Goal: Task Accomplishment & Management: Manage account settings

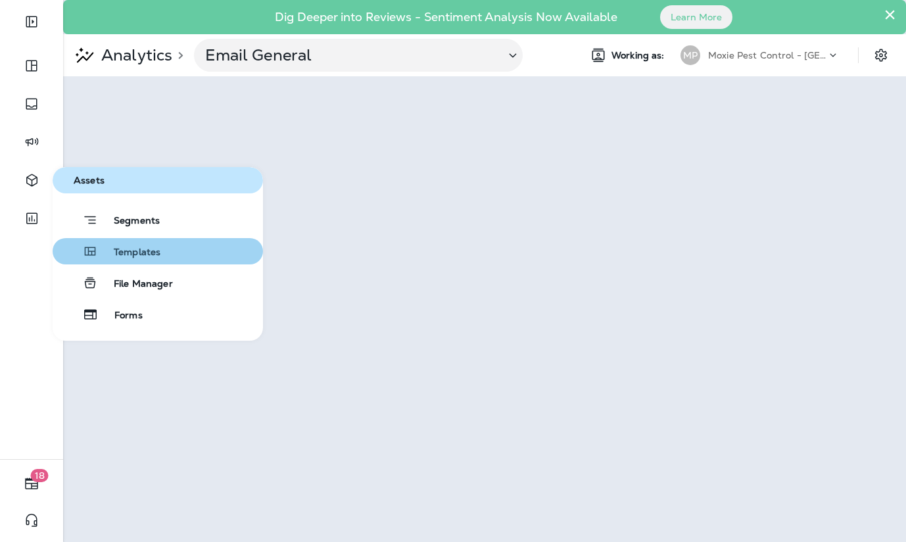
click at [124, 250] on span "Templates" at bounding box center [129, 253] width 62 height 12
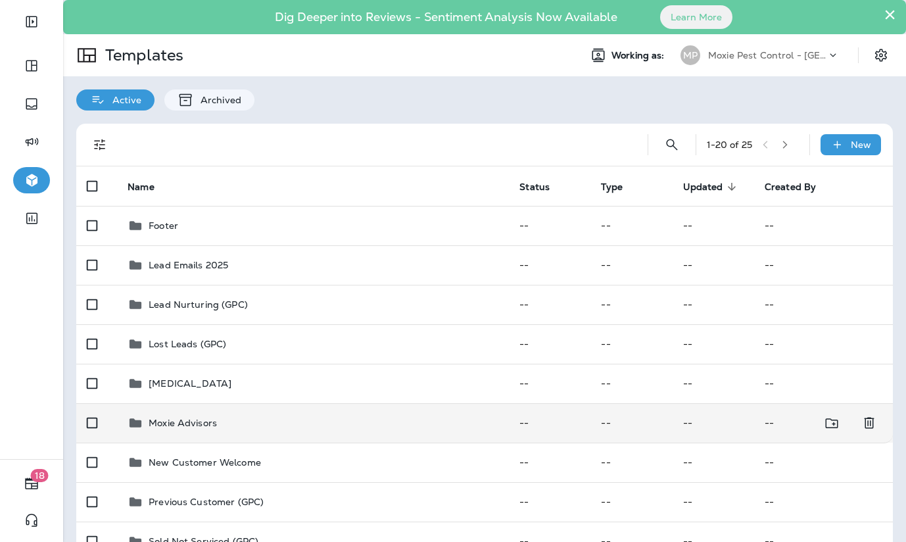
click at [182, 420] on p "Moxie Advisors" at bounding box center [183, 423] width 68 height 11
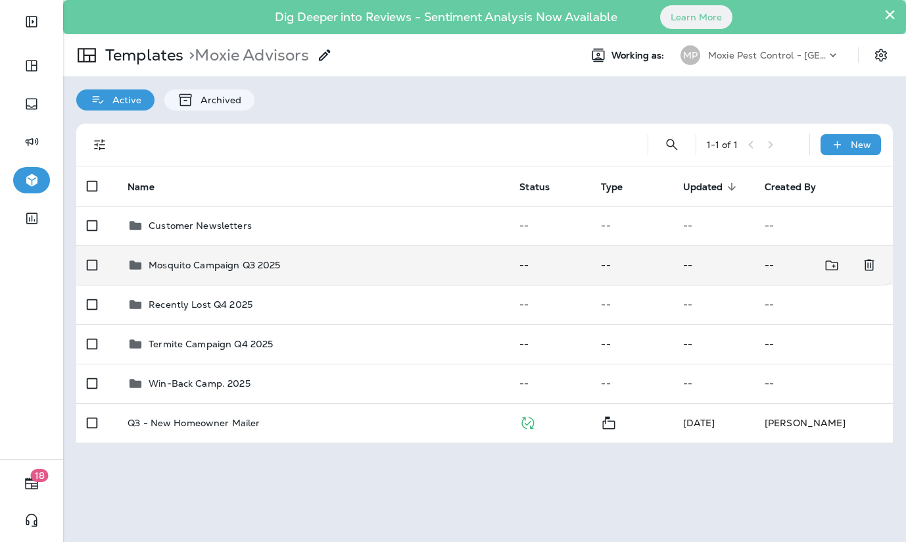
click at [170, 262] on p "Mosquito Campaign Q3 2025" at bounding box center [215, 265] width 132 height 11
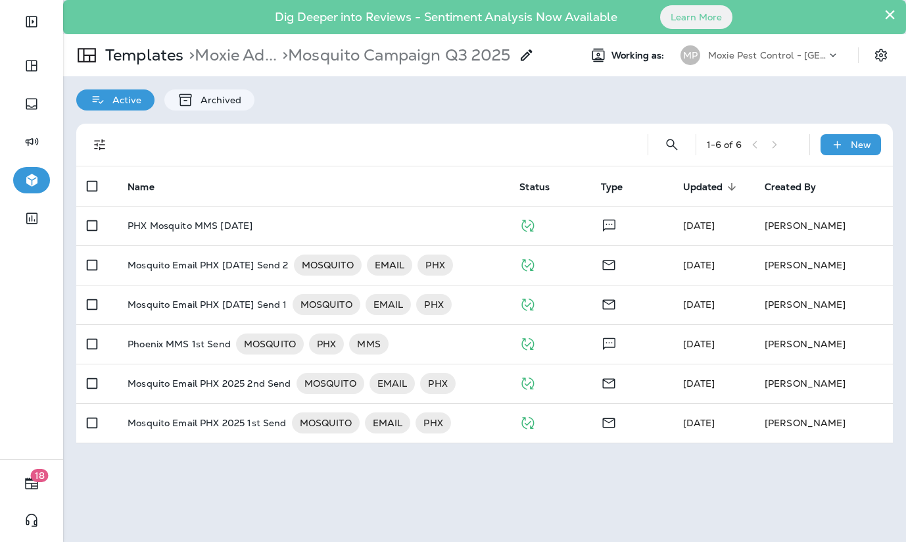
click at [170, 262] on p "Mosquito Email PHX [DATE] Send 2" at bounding box center [208, 265] width 160 height 21
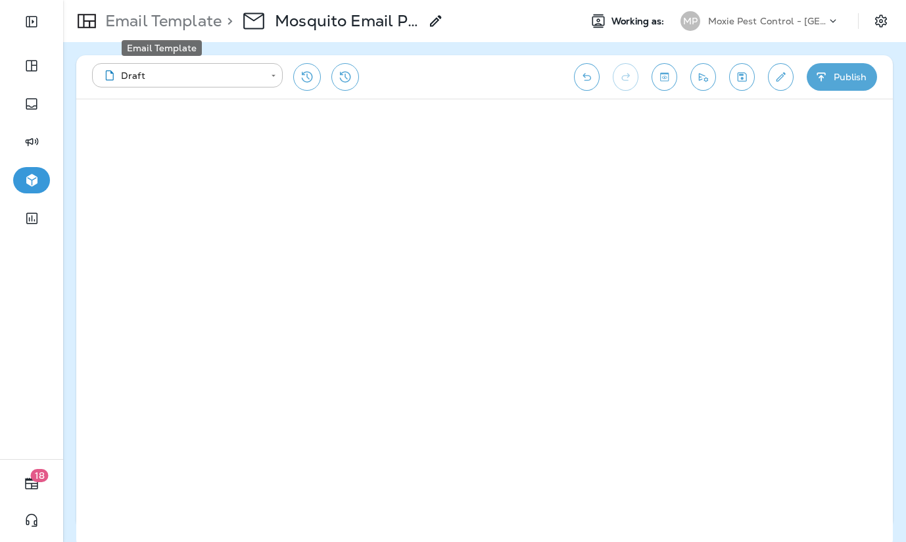
click at [195, 28] on p "Email Template" at bounding box center [161, 21] width 122 height 20
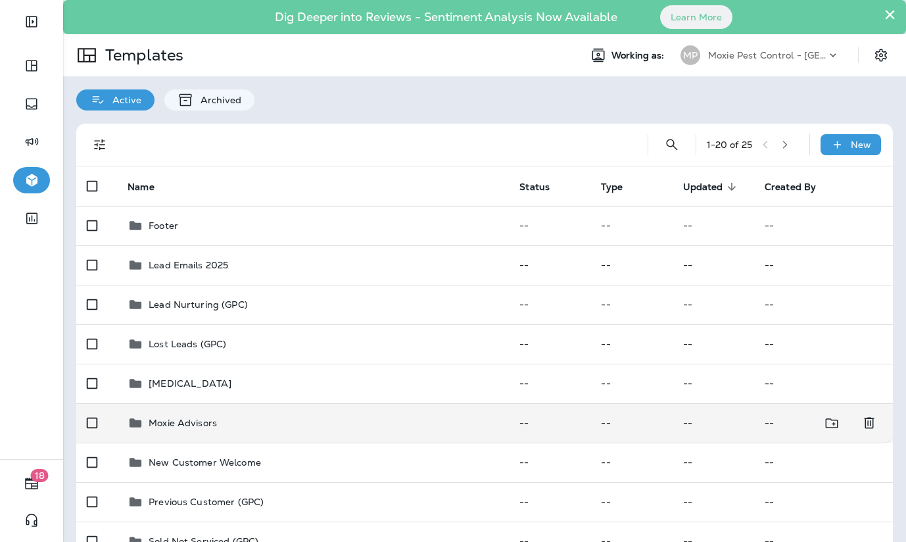
click at [186, 419] on p "Moxie Advisors" at bounding box center [183, 423] width 68 height 11
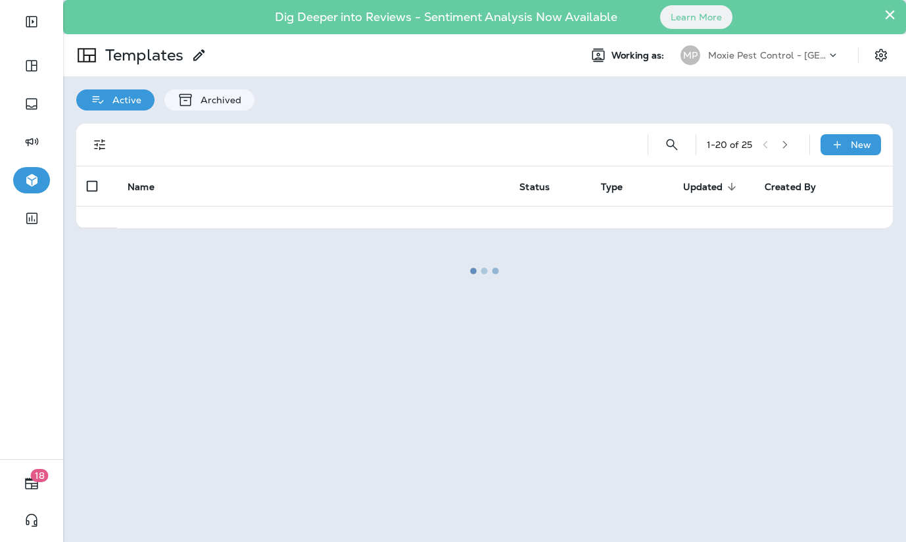
click at [186, 419] on div at bounding box center [484, 270] width 841 height 539
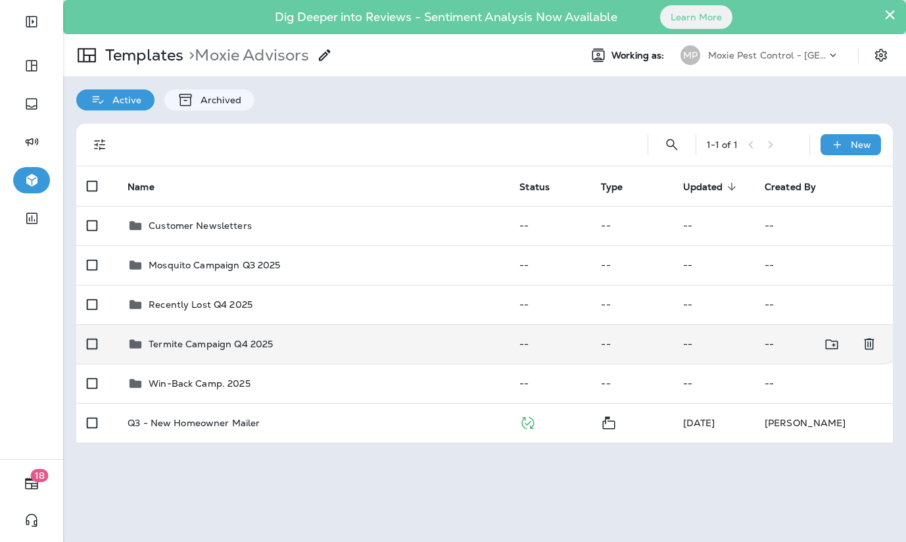
click at [194, 341] on p "Termite Campaign Q4 2025" at bounding box center [211, 344] width 124 height 11
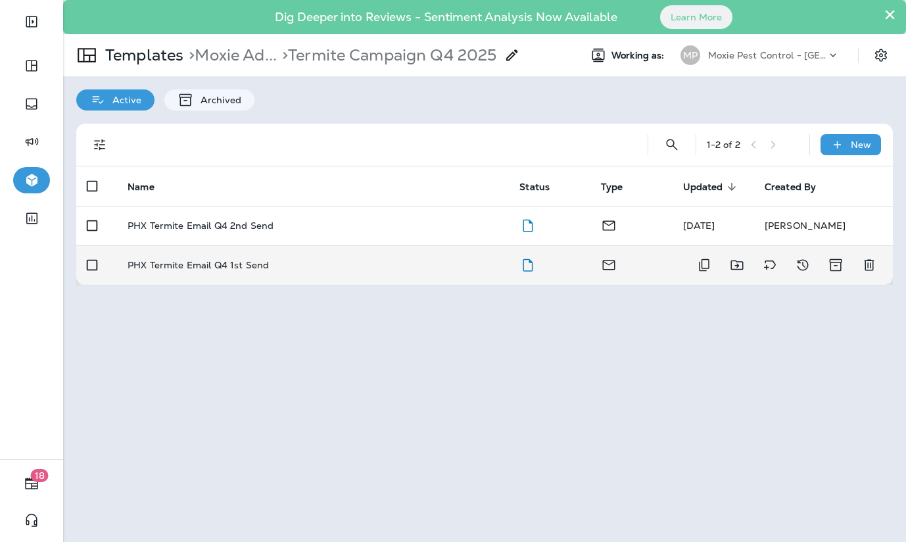
click at [195, 262] on p "PHX Termite Email Q4 1st Send" at bounding box center [198, 265] width 141 height 11
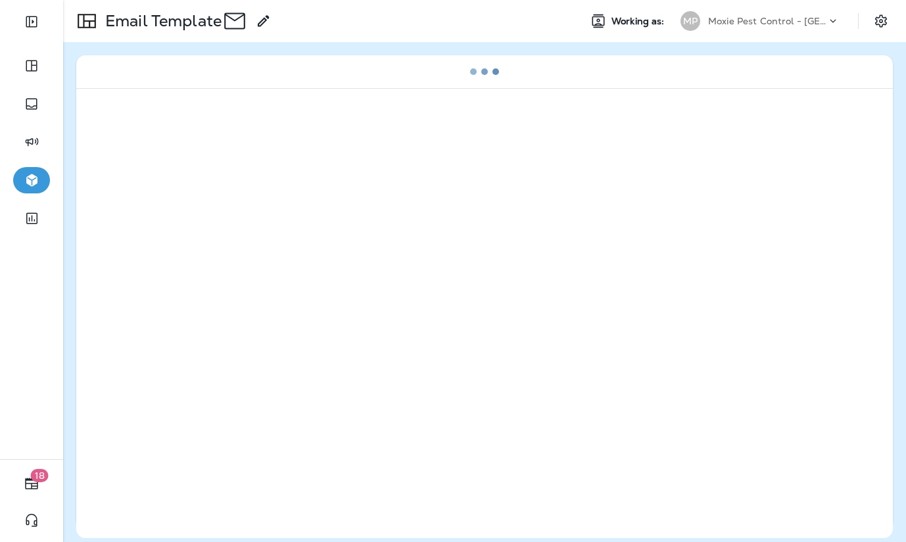
click at [195, 262] on div at bounding box center [484, 313] width 817 height 450
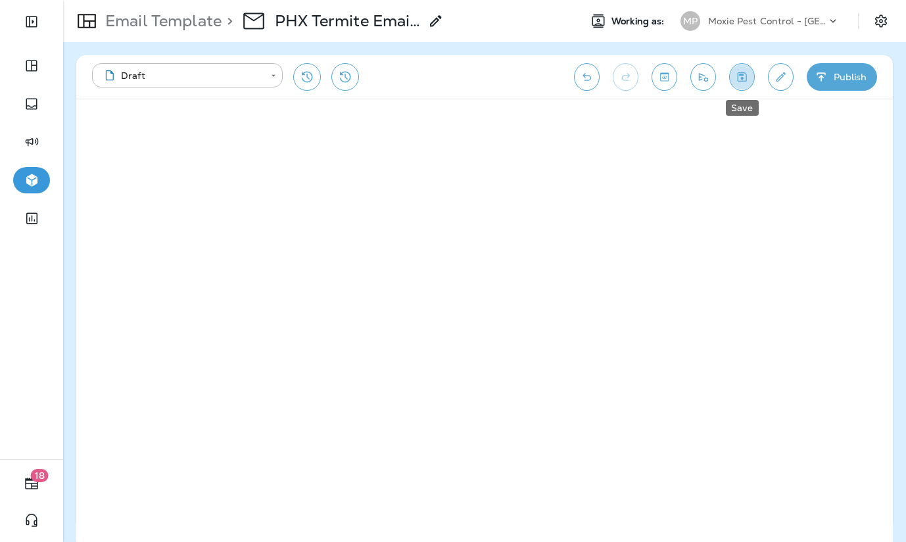
click at [745, 78] on icon "Save" at bounding box center [742, 76] width 14 height 13
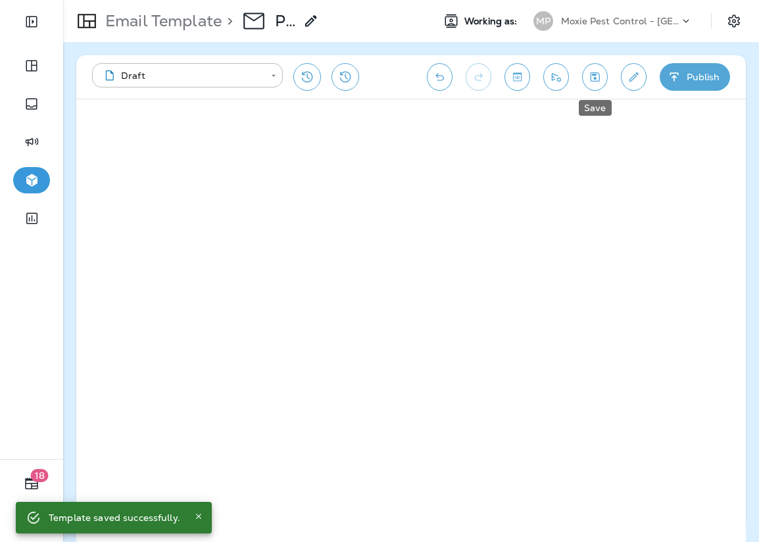
click at [591, 78] on icon "Save" at bounding box center [595, 76] width 14 height 13
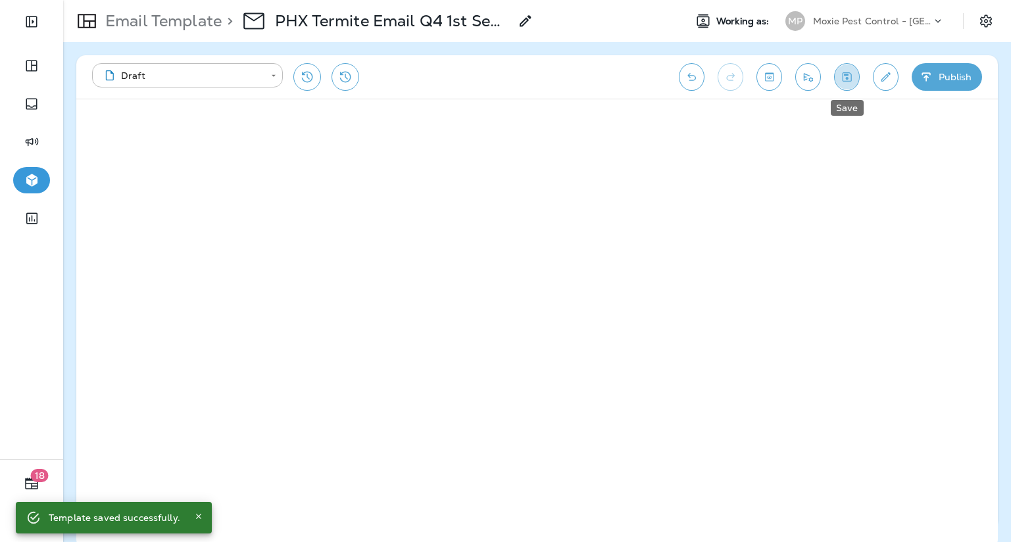
click at [758, 78] on icon "Save" at bounding box center [847, 76] width 14 height 13
click at [758, 75] on icon "Toggle preview" at bounding box center [769, 76] width 14 height 13
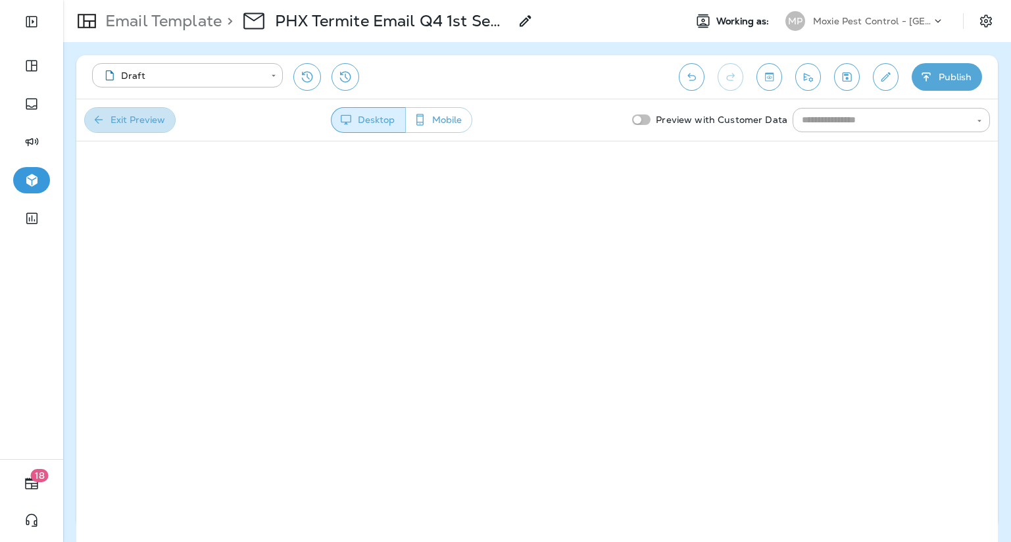
click at [145, 115] on button "Exit Preview" at bounding box center [129, 120] width 91 height 26
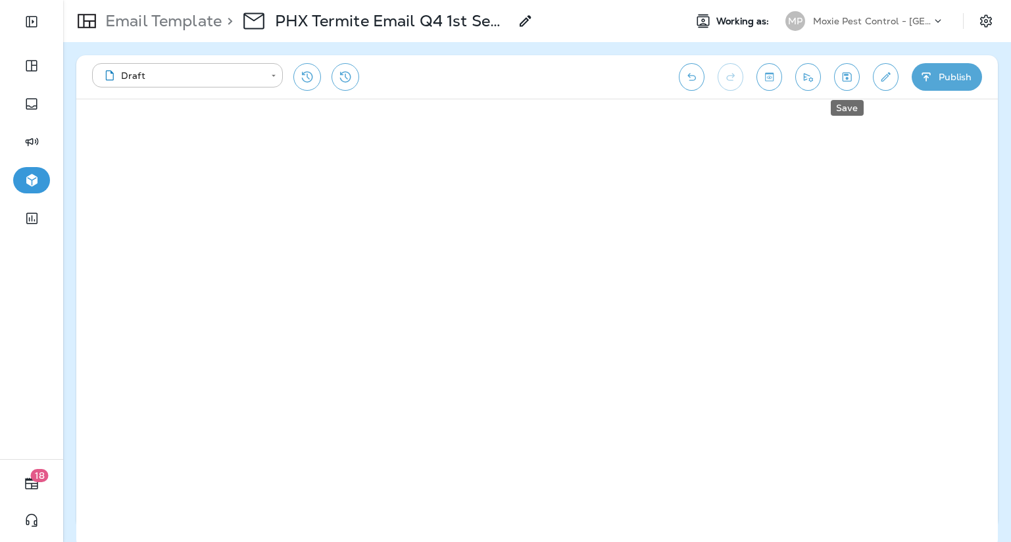
click at [758, 82] on icon "Save" at bounding box center [847, 76] width 14 height 13
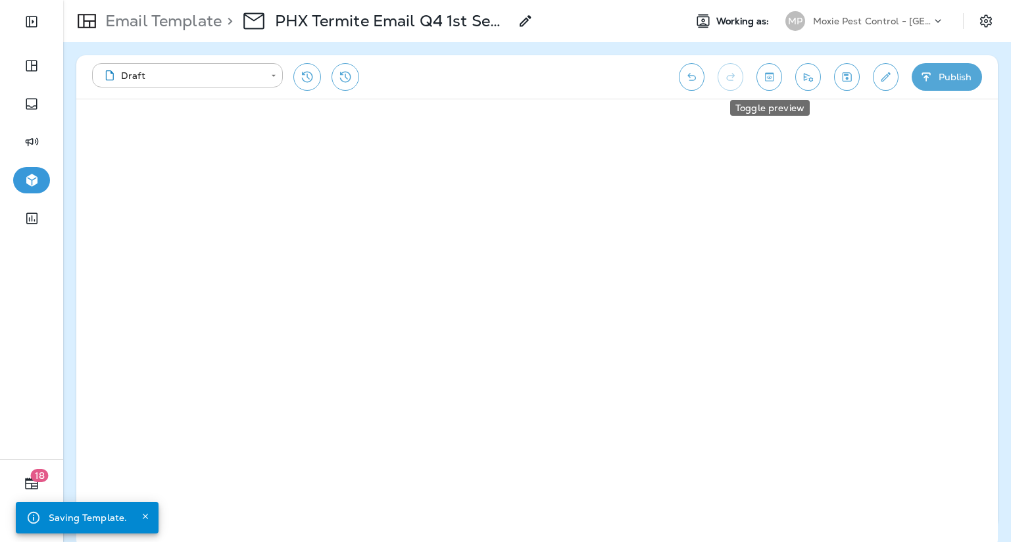
click at [758, 79] on icon "Toggle preview" at bounding box center [769, 76] width 14 height 13
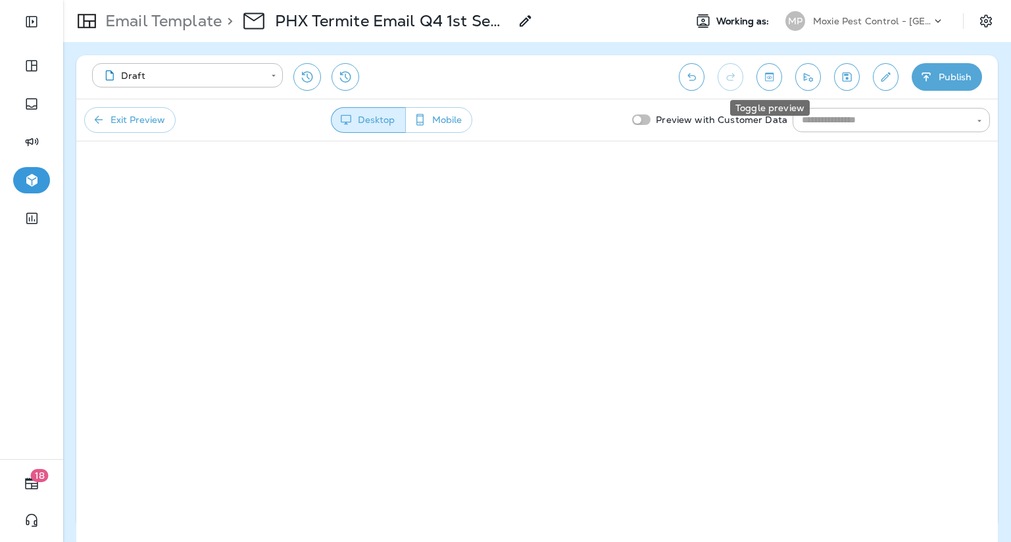
click at [758, 78] on icon "Toggle preview" at bounding box center [769, 76] width 9 height 9
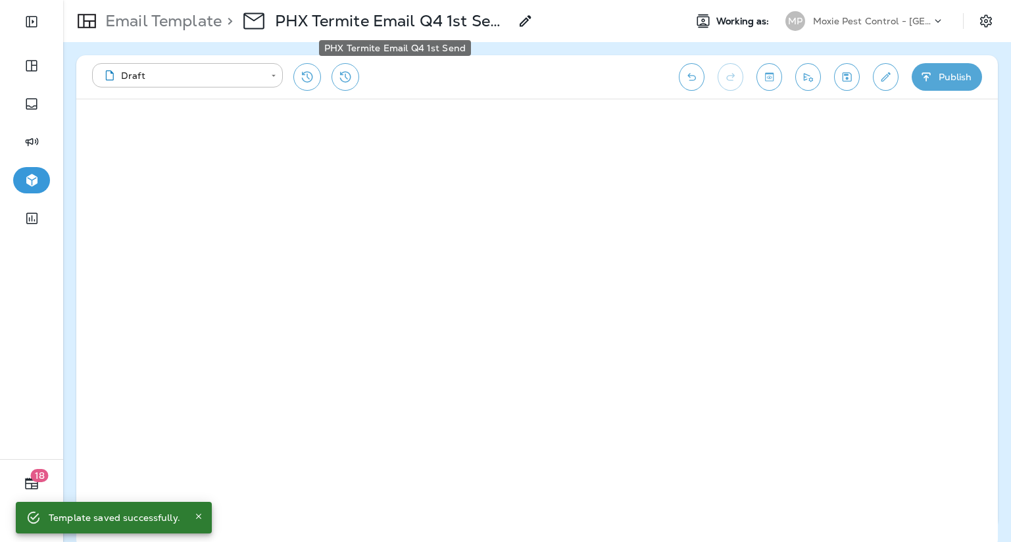
click at [348, 19] on p "PHX Termite Email Q4 1st Send" at bounding box center [392, 21] width 234 height 20
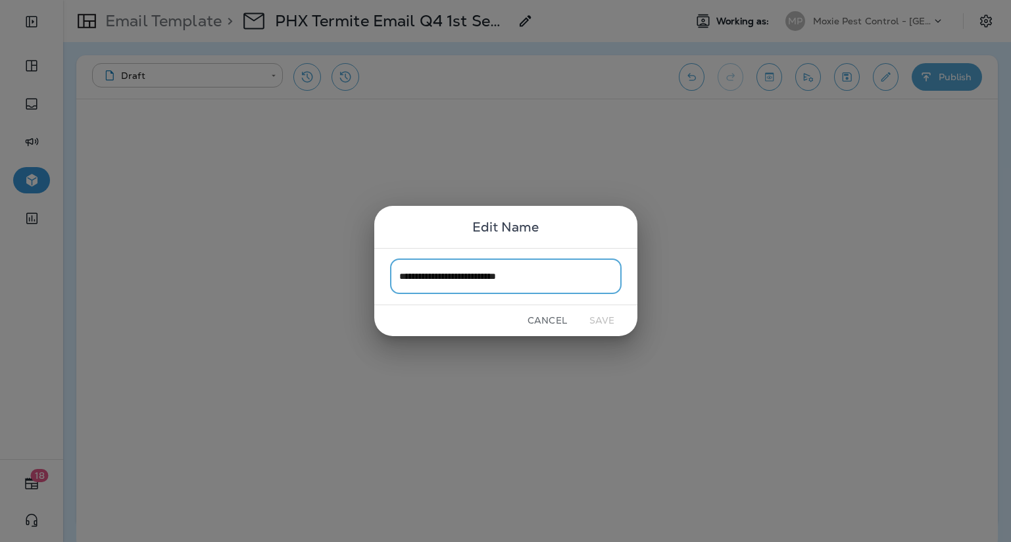
click at [545, 318] on button "Cancel" at bounding box center [547, 320] width 49 height 20
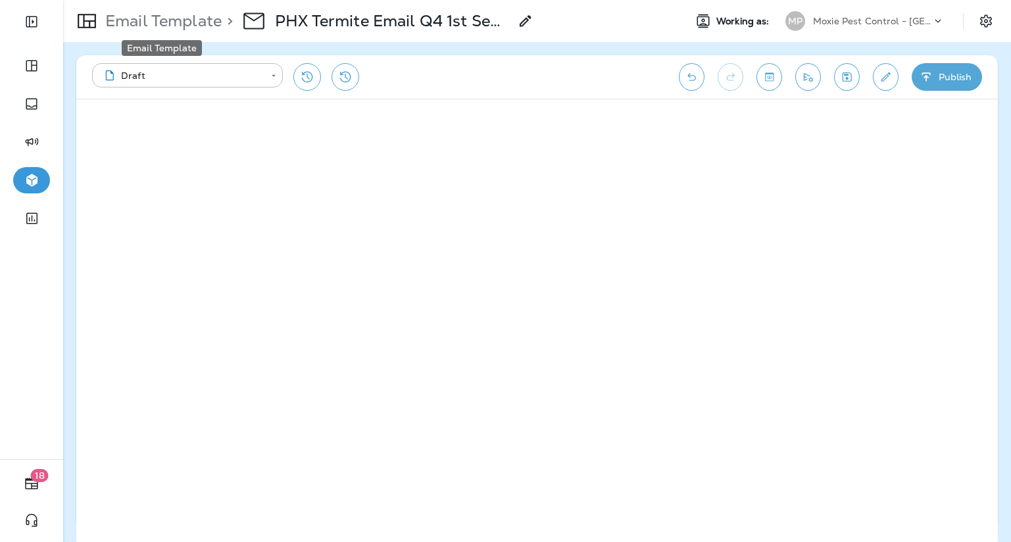
click at [157, 22] on p "Email Template" at bounding box center [161, 21] width 122 height 20
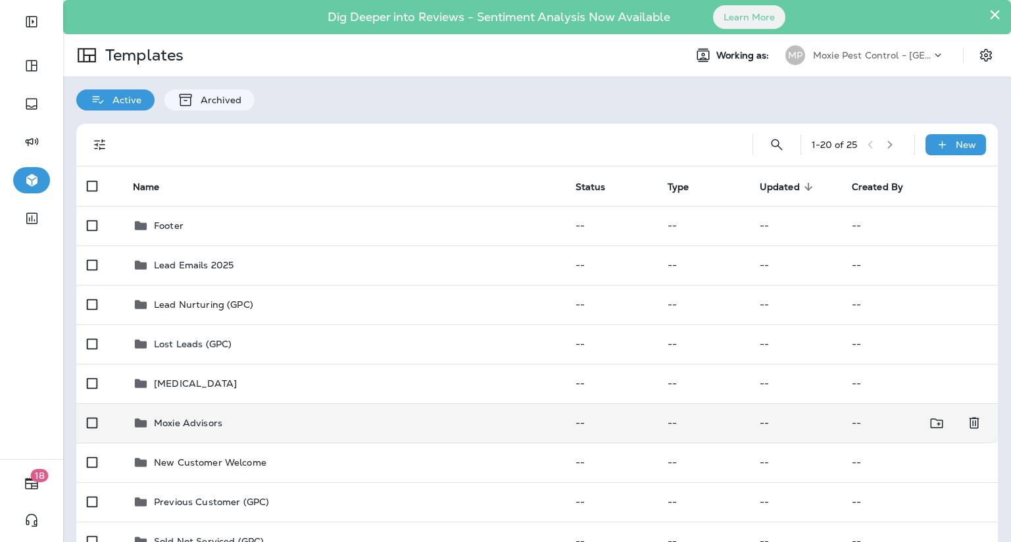
click at [193, 422] on p "Moxie Advisors" at bounding box center [188, 423] width 68 height 11
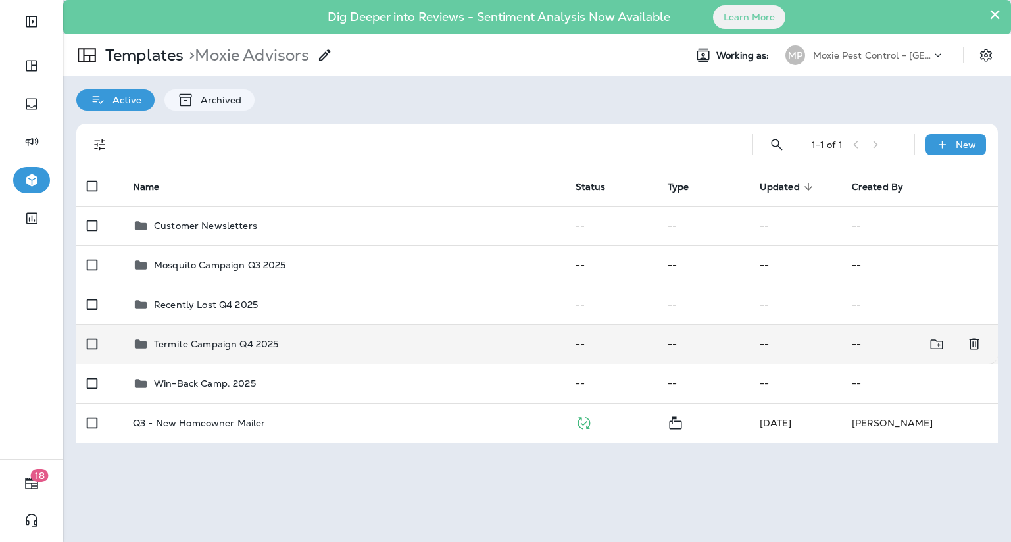
click at [201, 341] on p "Termite Campaign Q4 2025" at bounding box center [216, 344] width 124 height 11
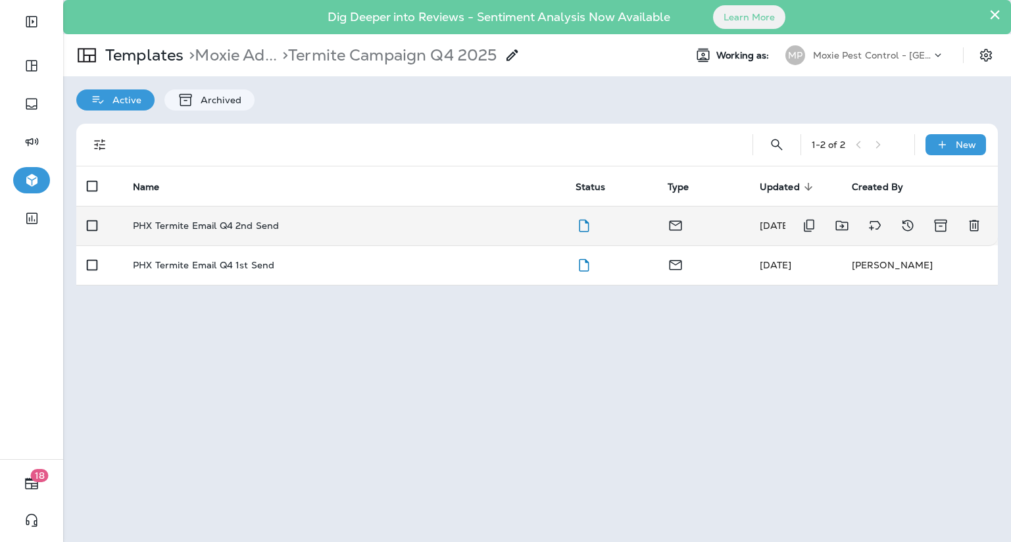
click at [209, 233] on td "PHX Termite Email Q4 2nd Send" at bounding box center [343, 225] width 442 height 39
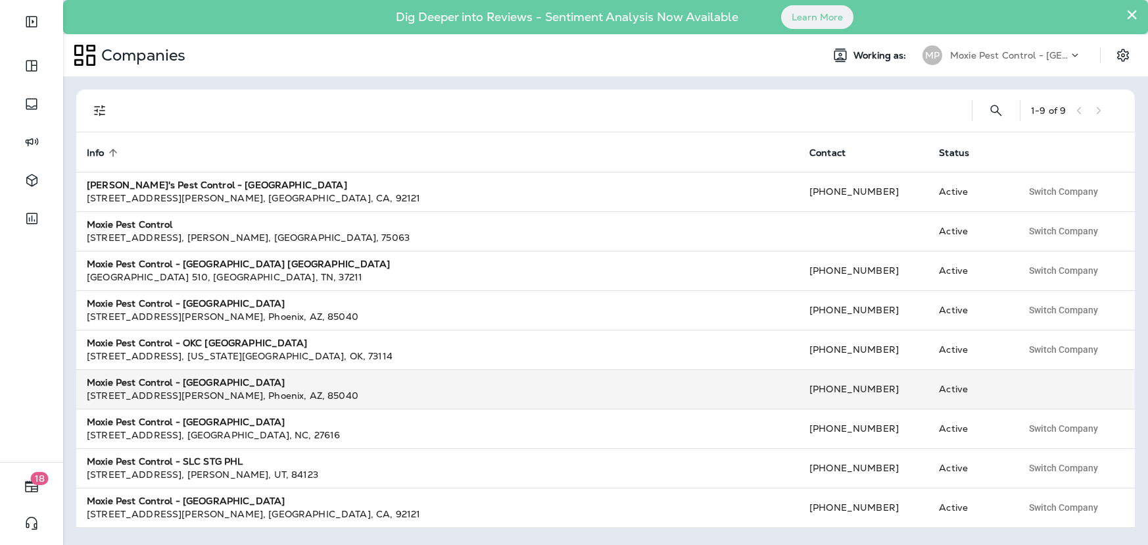
click at [169, 385] on strong "Moxie Pest Control - [GEOGRAPHIC_DATA]" at bounding box center [186, 382] width 198 height 12
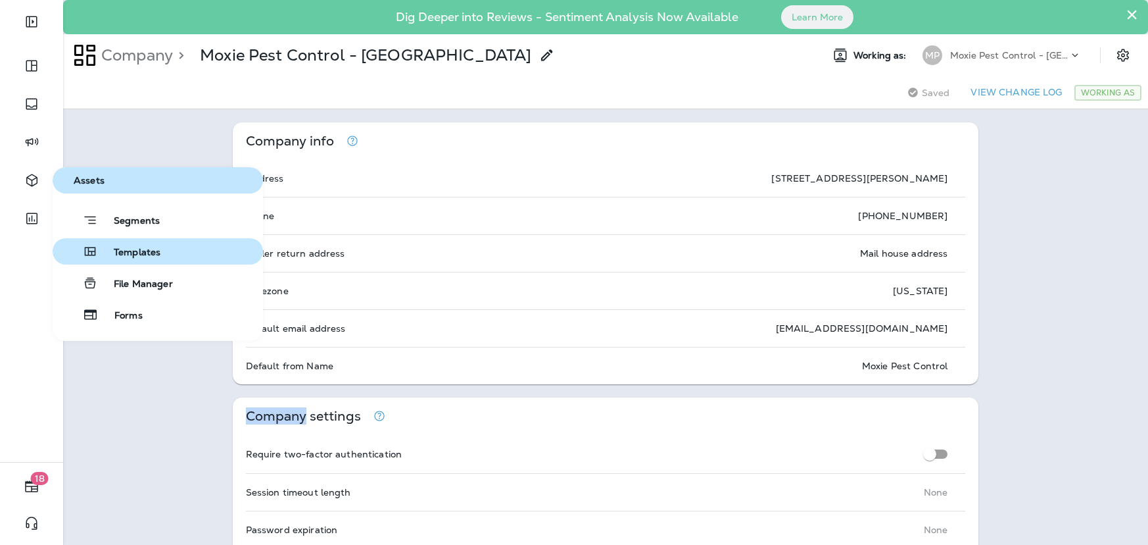
click at [124, 249] on span "Templates" at bounding box center [129, 253] width 62 height 12
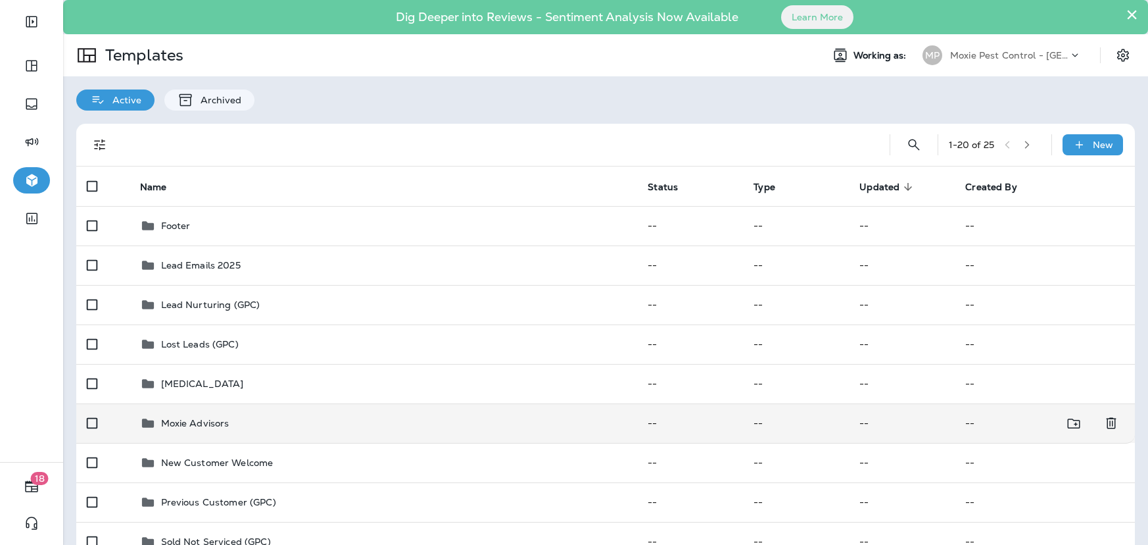
click at [184, 420] on p "Moxie Advisors" at bounding box center [195, 423] width 68 height 11
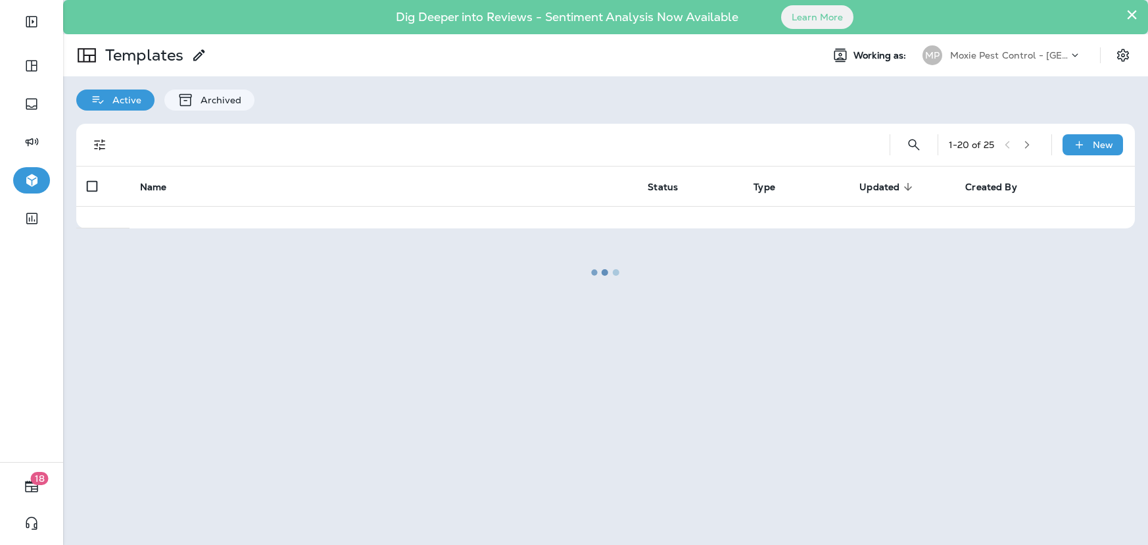
click at [184, 420] on div at bounding box center [605, 272] width 1083 height 542
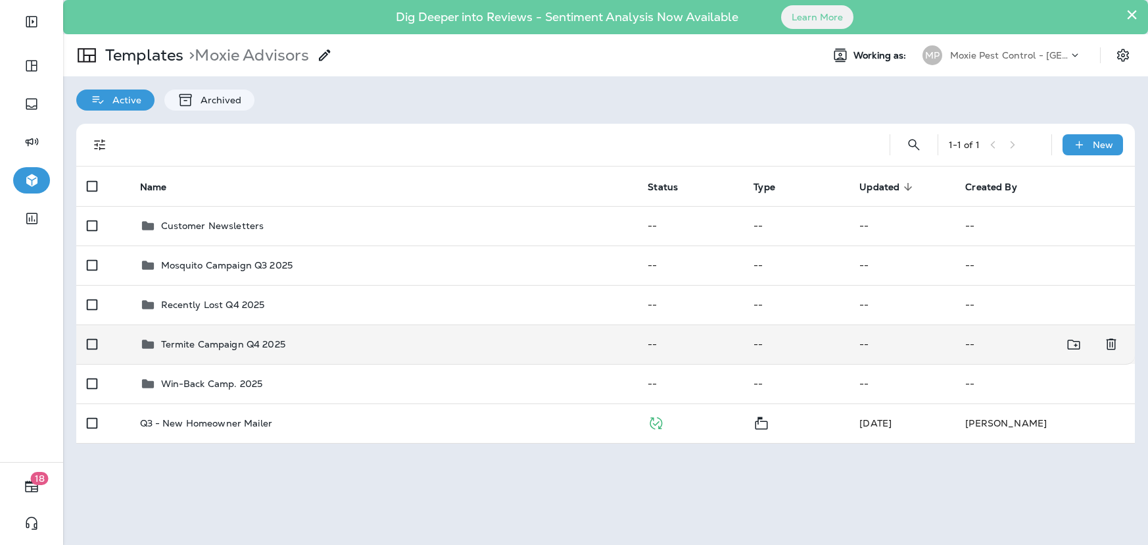
click at [210, 341] on p "Termite Campaign Q4 2025" at bounding box center [223, 344] width 124 height 11
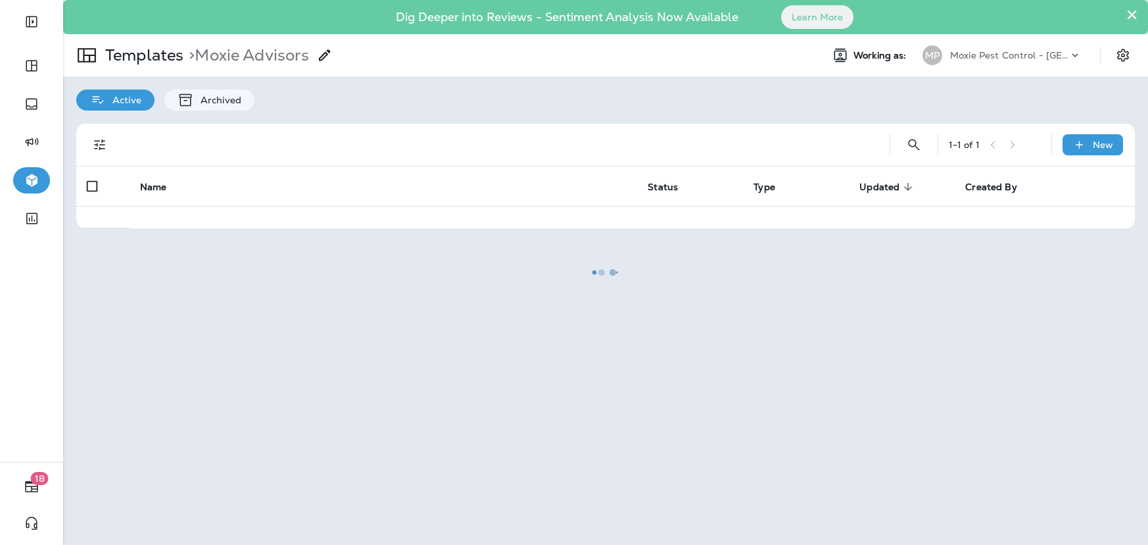
click at [210, 341] on div at bounding box center [605, 272] width 1083 height 542
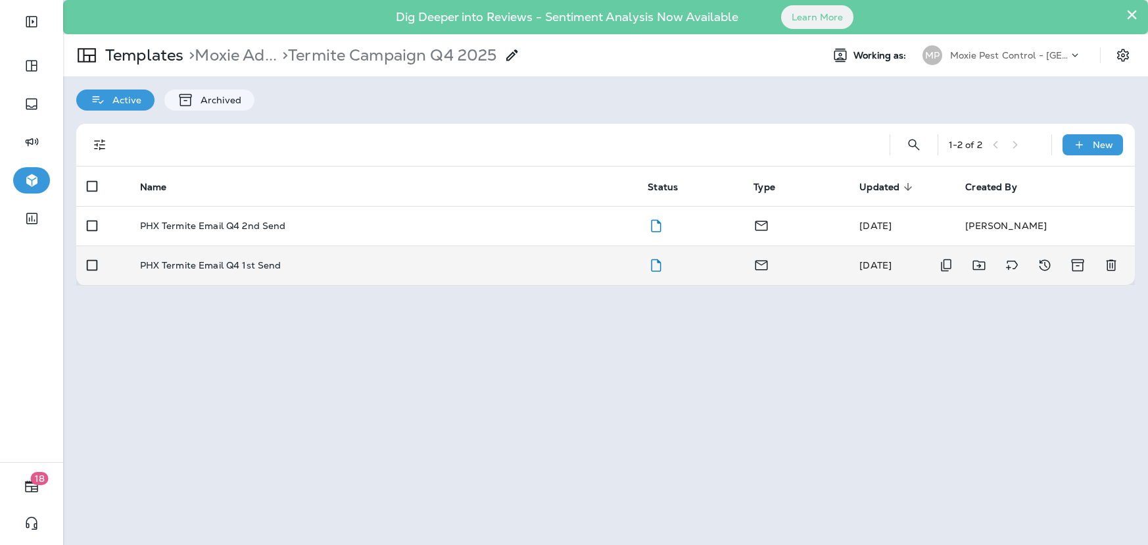
click at [233, 262] on p "PHX Termite Email Q4 1st Send" at bounding box center [210, 265] width 141 height 11
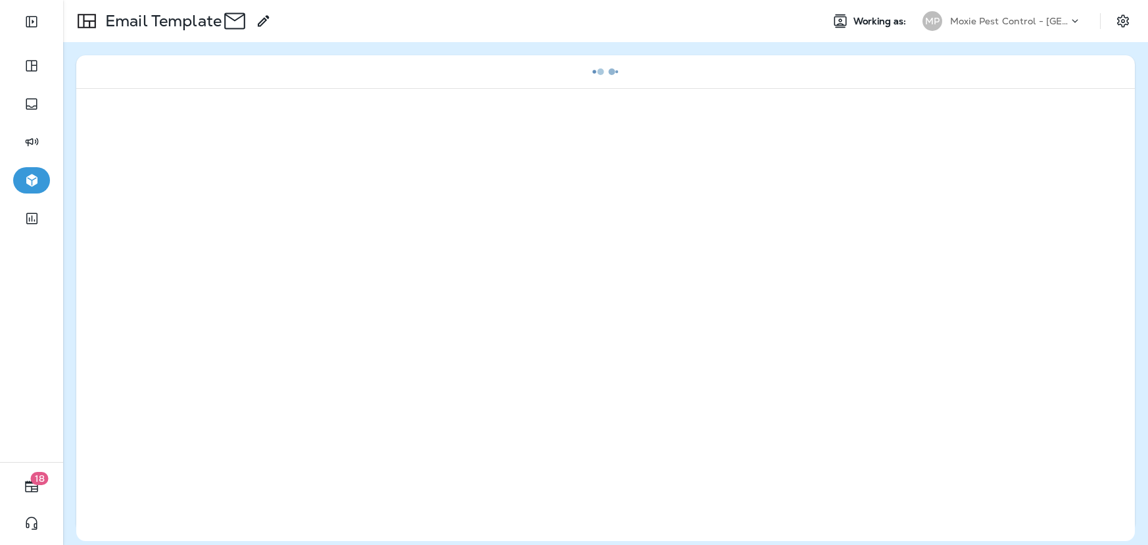
click at [233, 262] on div at bounding box center [605, 314] width 1059 height 453
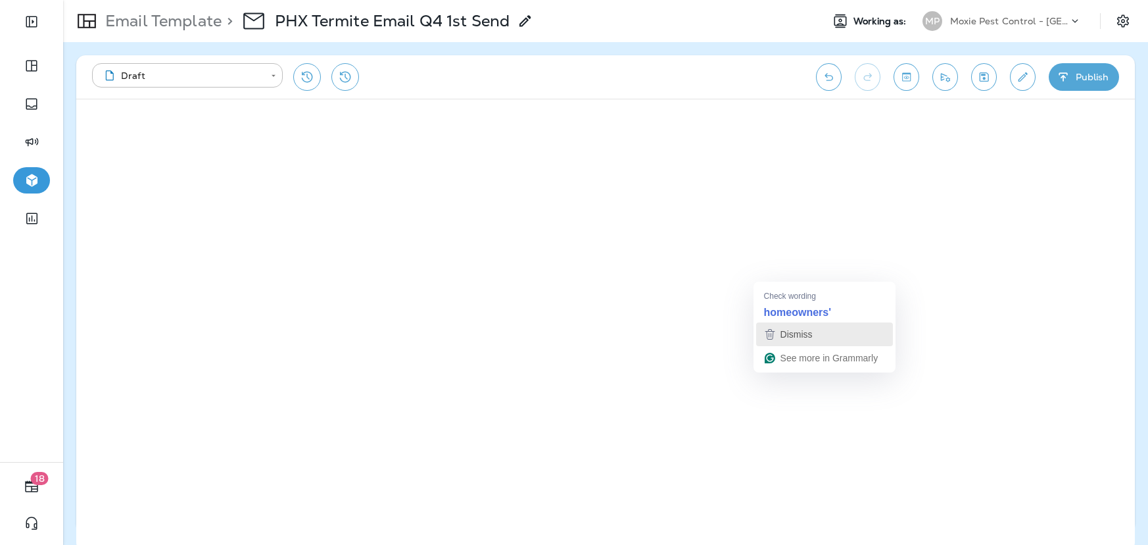
click at [793, 330] on span "Dismiss" at bounding box center [797, 334] width 32 height 11
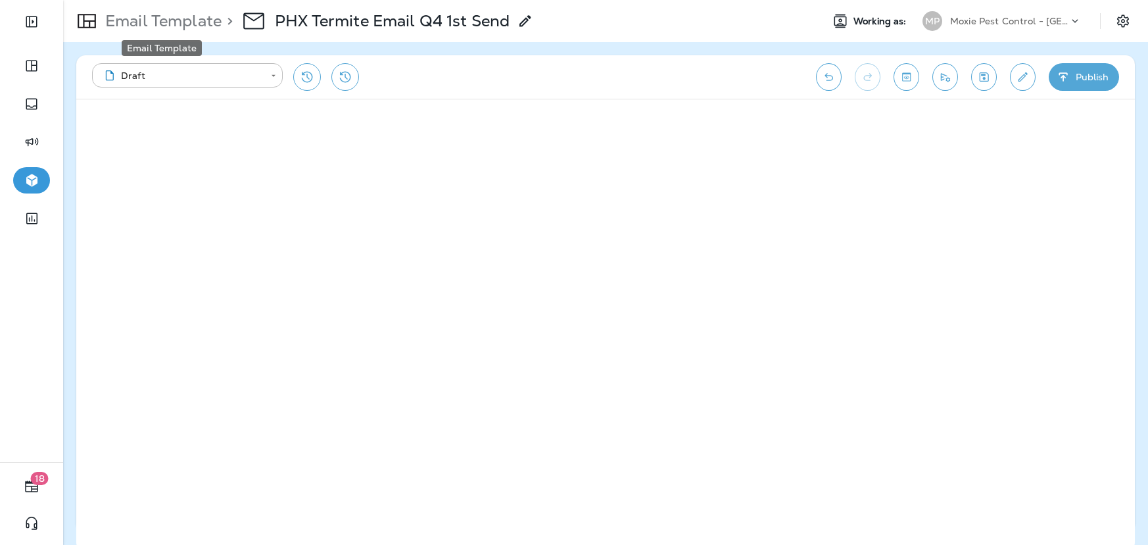
click at [199, 14] on p "Email Template" at bounding box center [161, 21] width 122 height 20
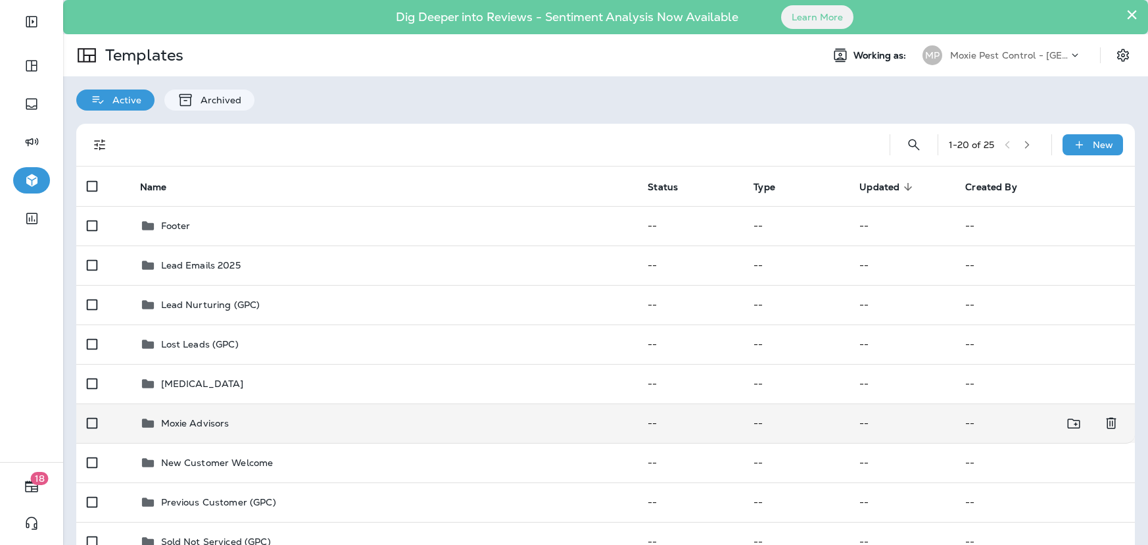
click at [188, 418] on p "Moxie Advisors" at bounding box center [195, 423] width 68 height 11
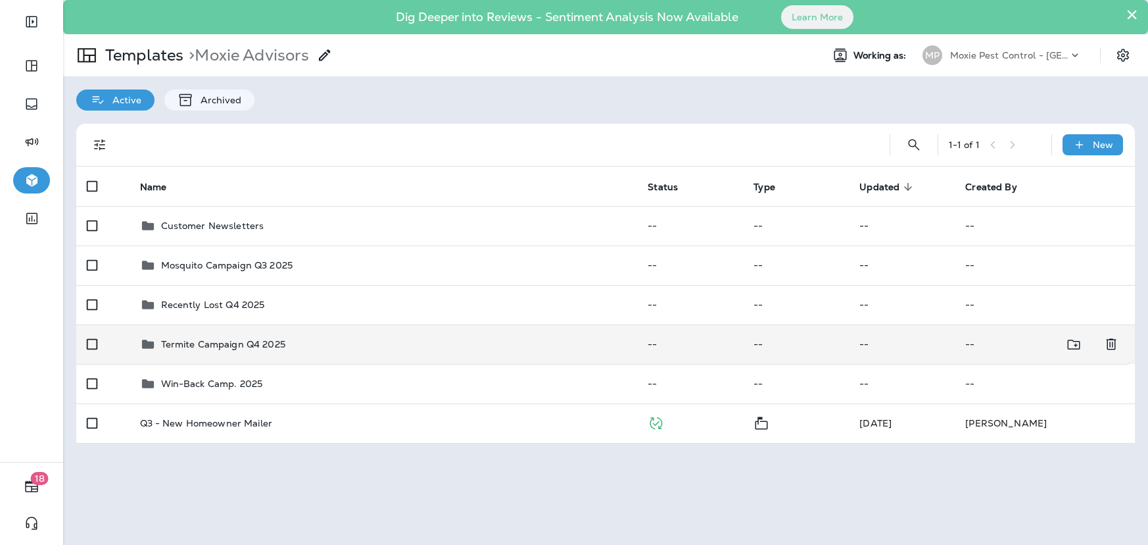
click at [200, 343] on p "Termite Campaign Q4 2025" at bounding box center [223, 344] width 124 height 11
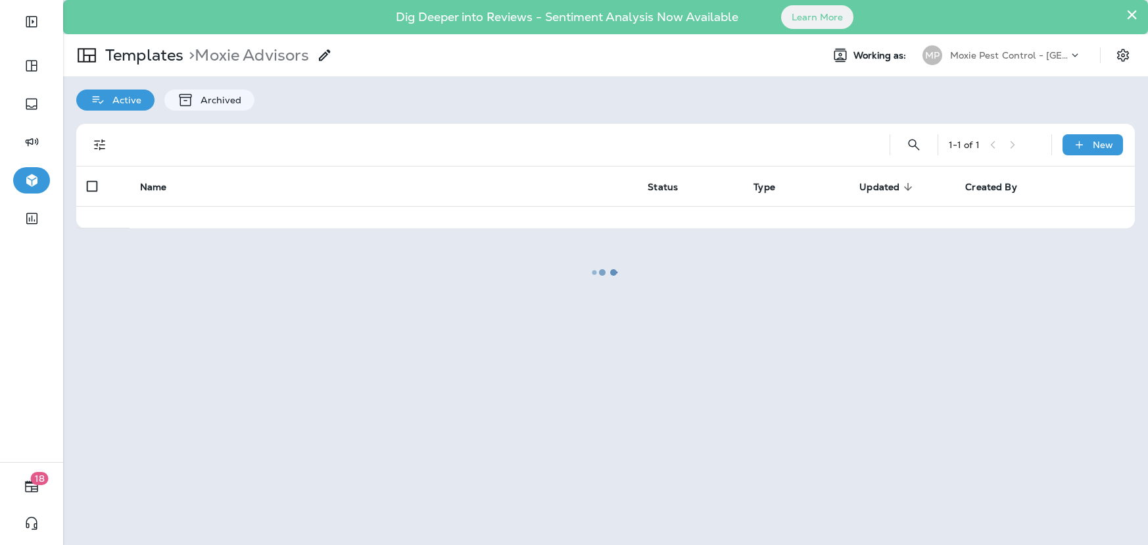
click at [200, 343] on div at bounding box center [605, 272] width 1083 height 542
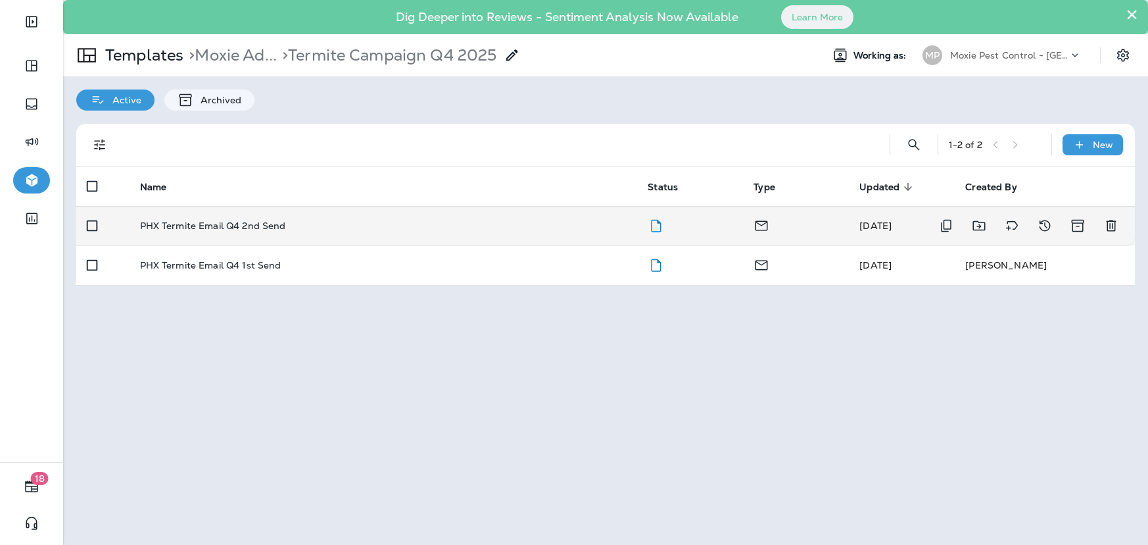
click at [205, 231] on p "PHX Termite Email Q4 2nd Send" at bounding box center [213, 225] width 146 height 11
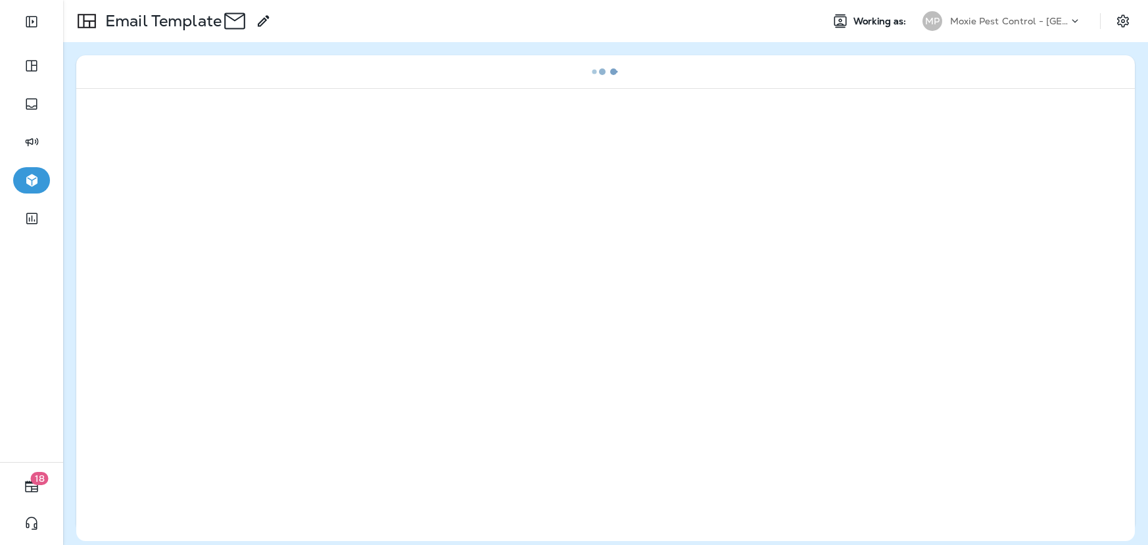
click at [205, 231] on div at bounding box center [605, 314] width 1059 height 453
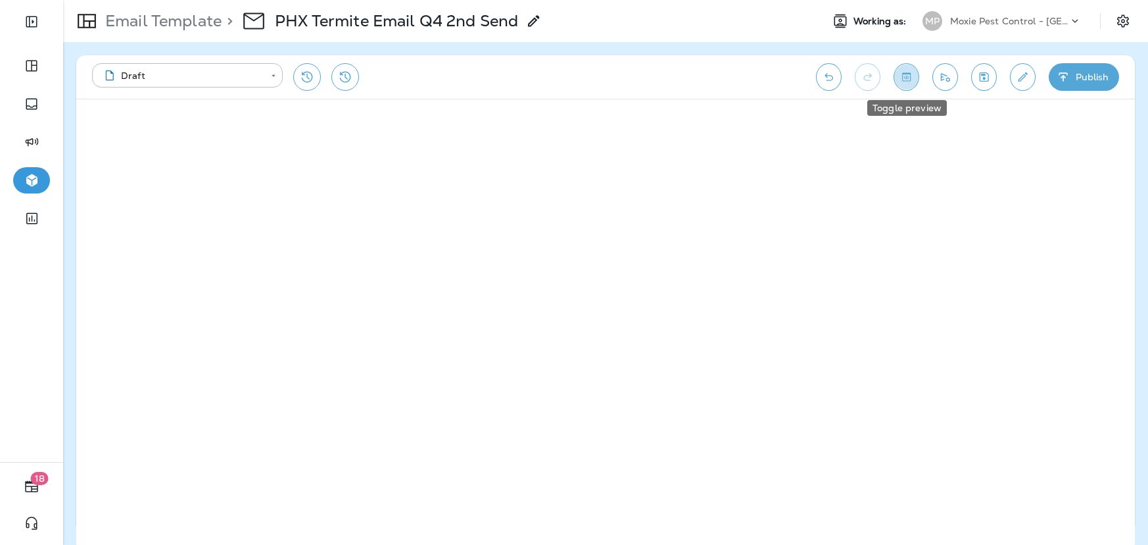
click at [914, 70] on button "Toggle preview" at bounding box center [907, 77] width 26 height 28
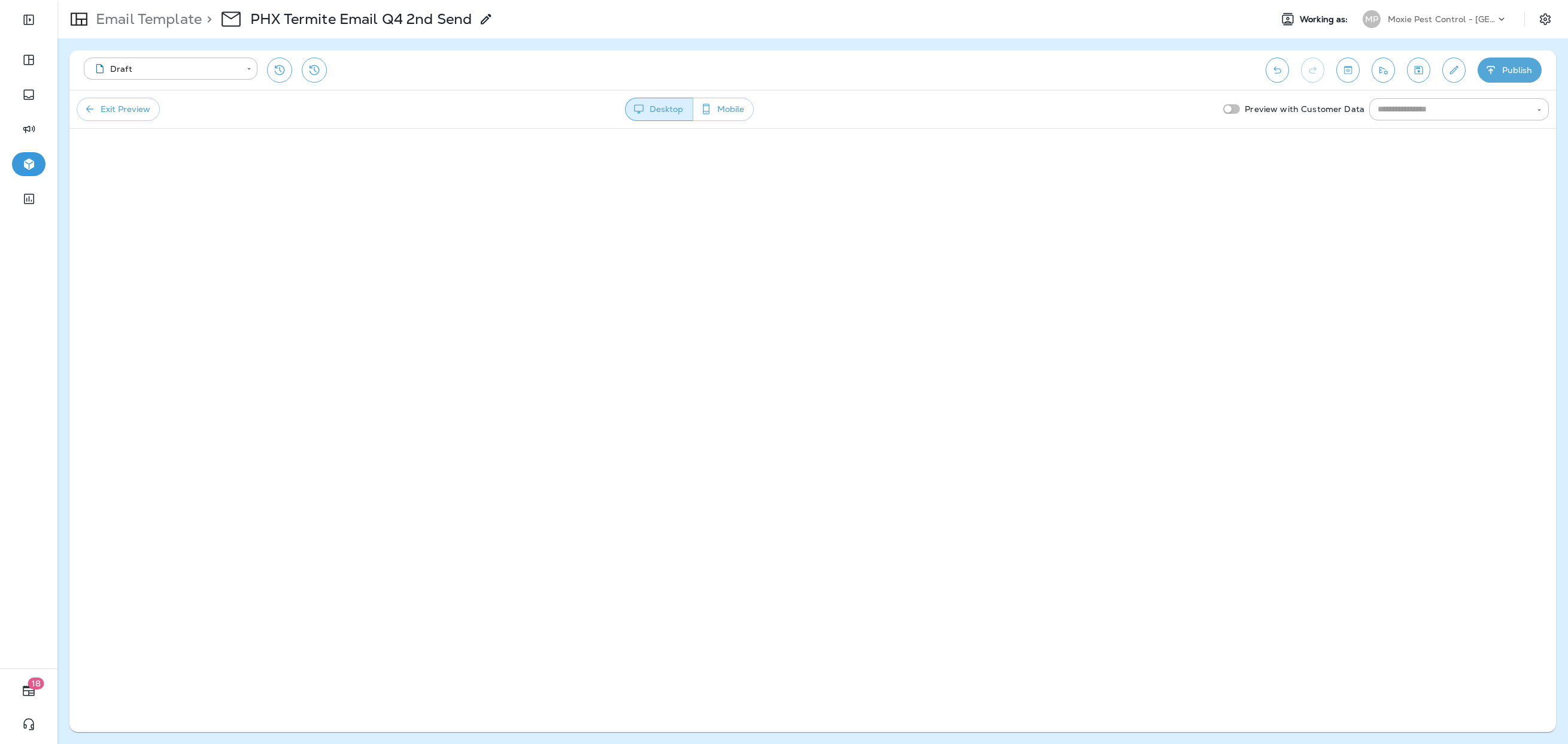
click at [180, 33] on div "Email Template > PHX Termite Email Q4 2nd Send" at bounding box center [275, 19] width 436 height 34
click at [181, 25] on p "Email Template" at bounding box center [147, 19] width 111 height 18
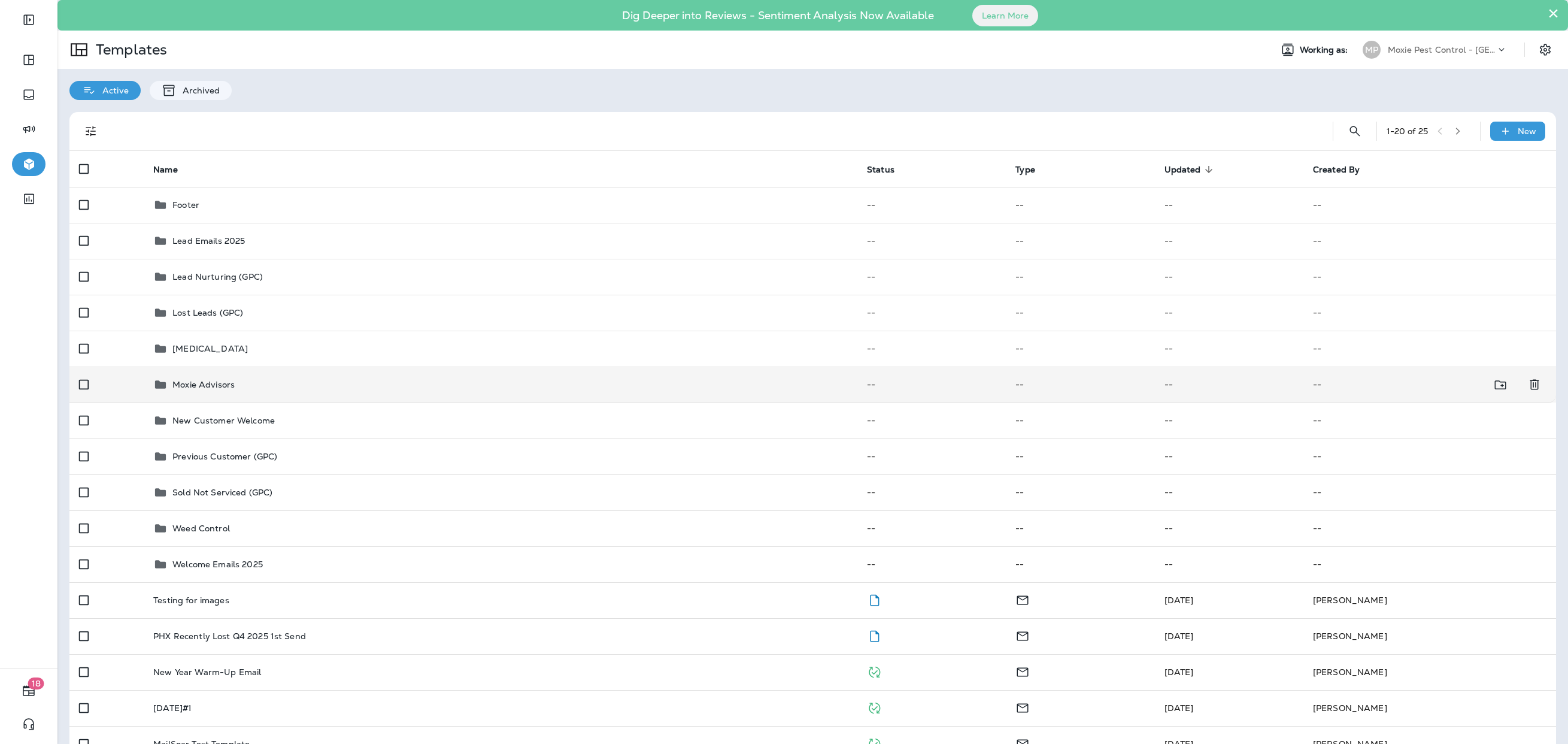
click at [236, 382] on div "Moxie Advisors" at bounding box center [500, 384] width 694 height 15
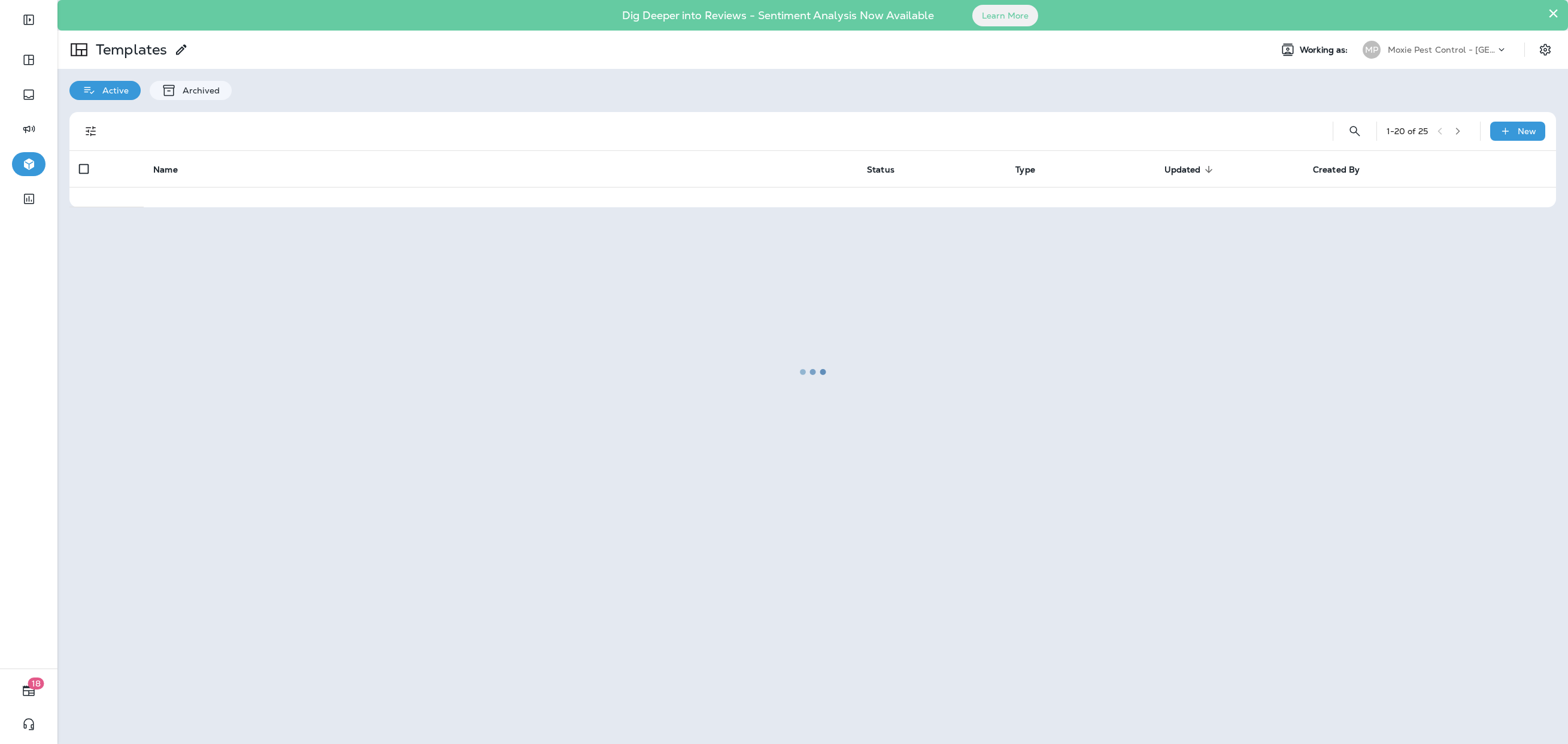
click at [236, 382] on div at bounding box center [812, 372] width 1508 height 741
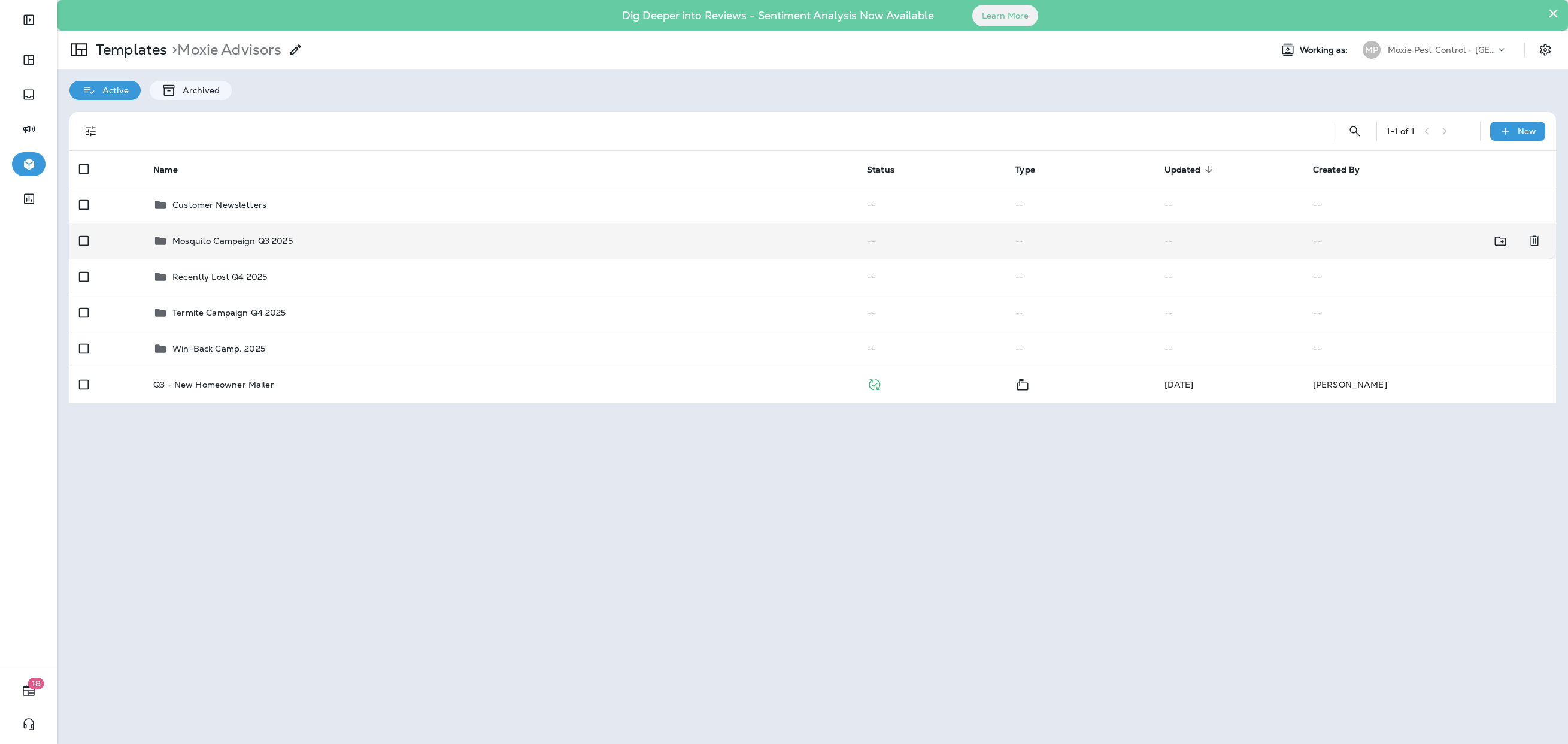
click at [237, 244] on p "Mosquito Campaign Q3 2025" at bounding box center [232, 240] width 120 height 10
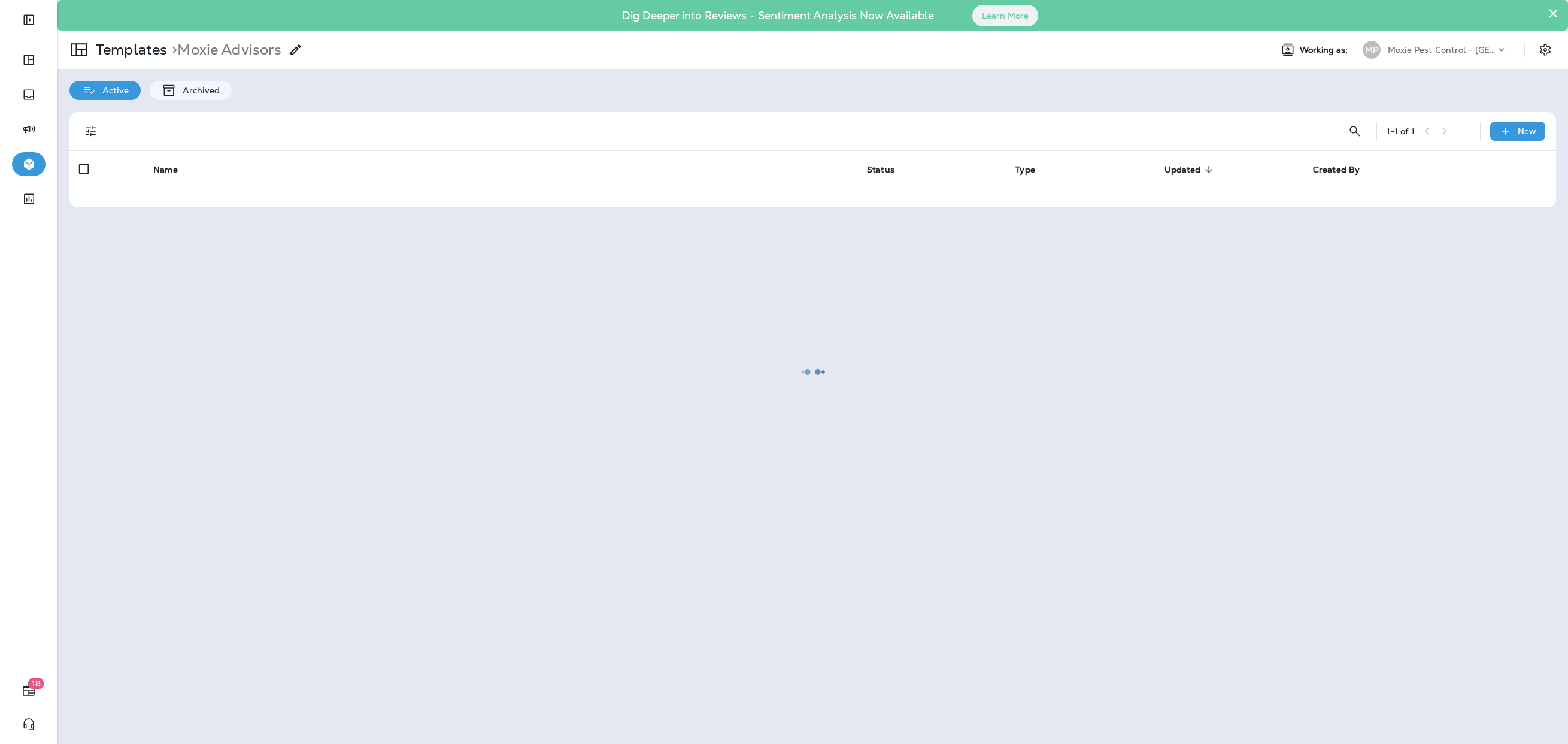
click at [237, 244] on div at bounding box center [812, 372] width 1508 height 741
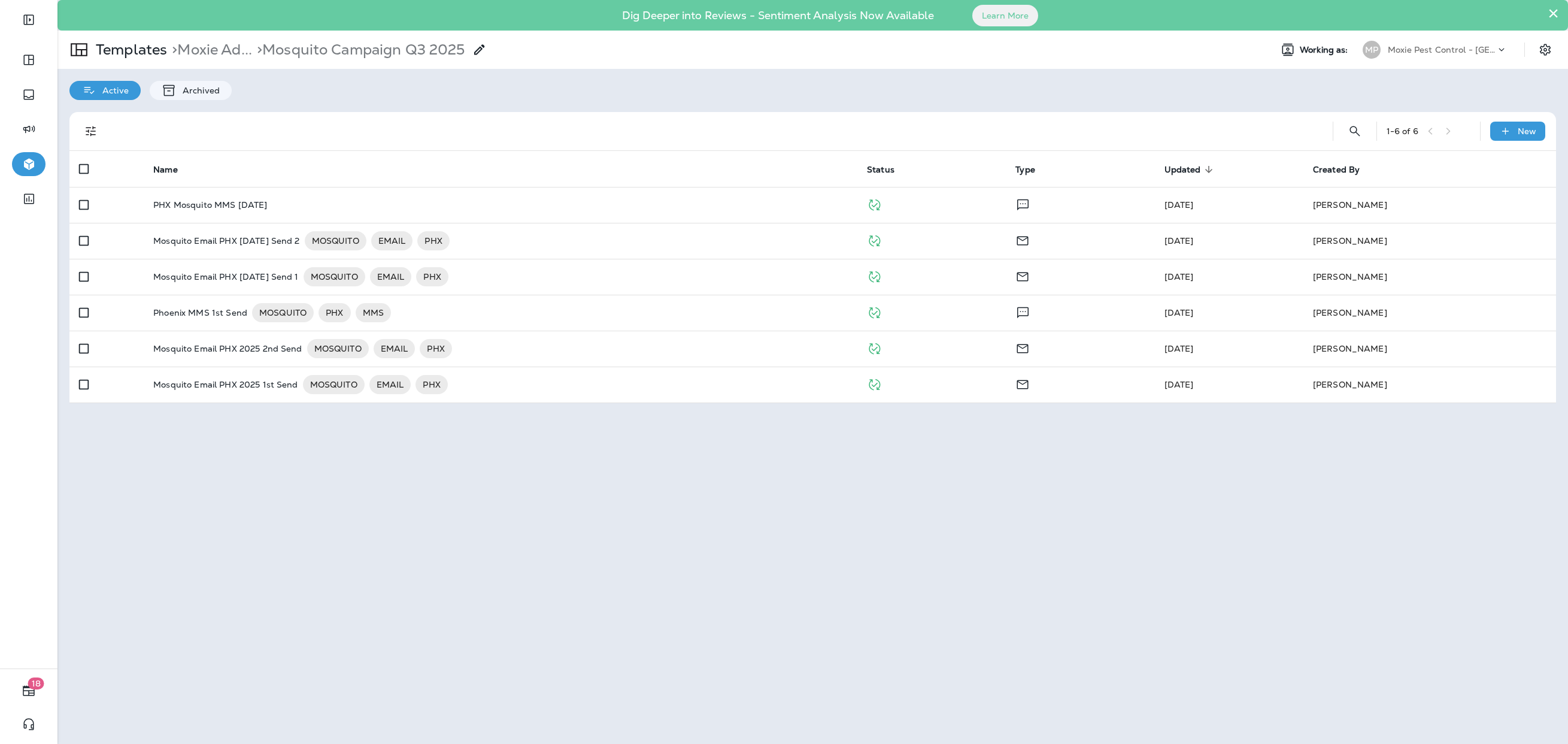
click at [237, 244] on p "Mosquito Email PHX [DATE] Send 2" at bounding box center [226, 240] width 146 height 19
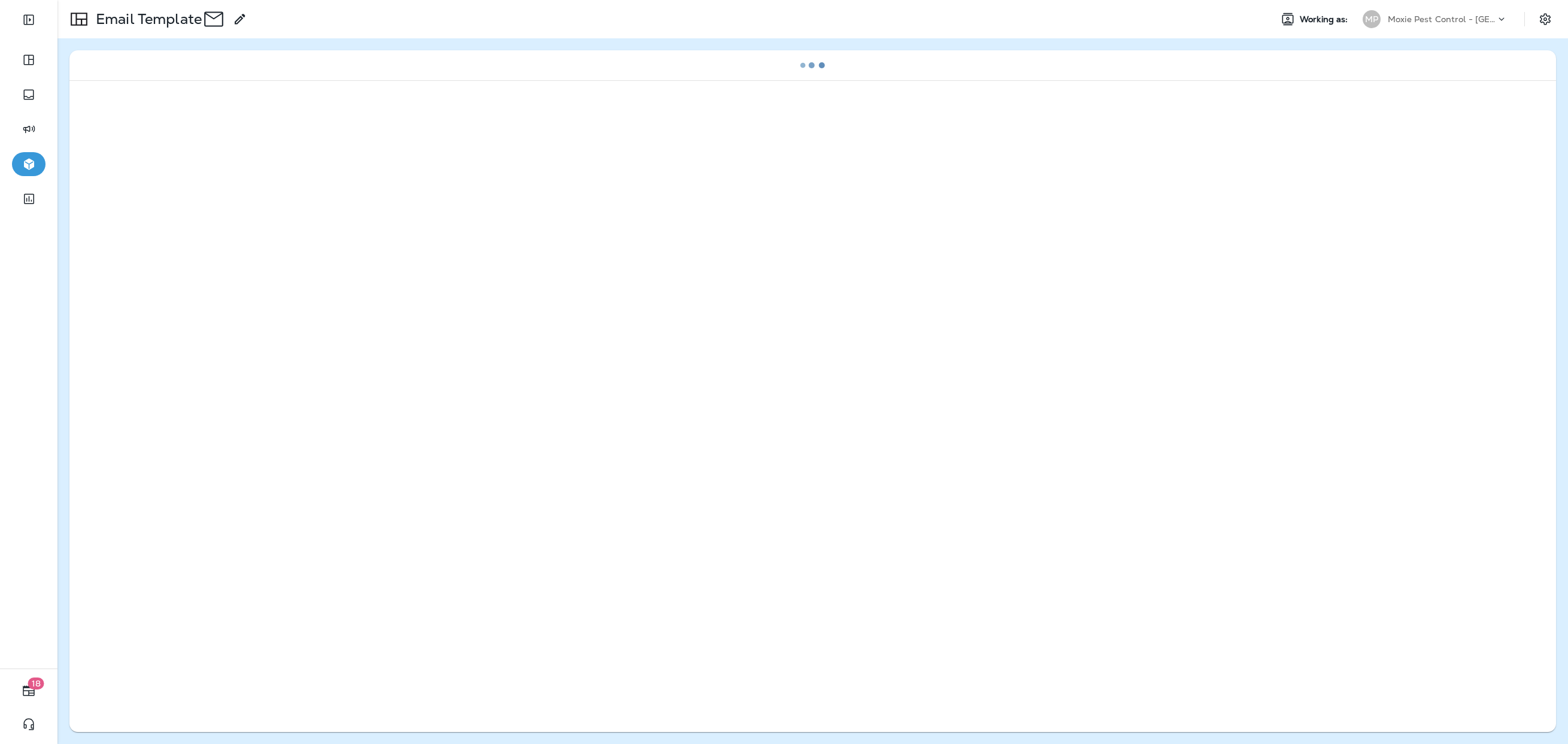
click at [237, 244] on div at bounding box center [812, 403] width 1486 height 647
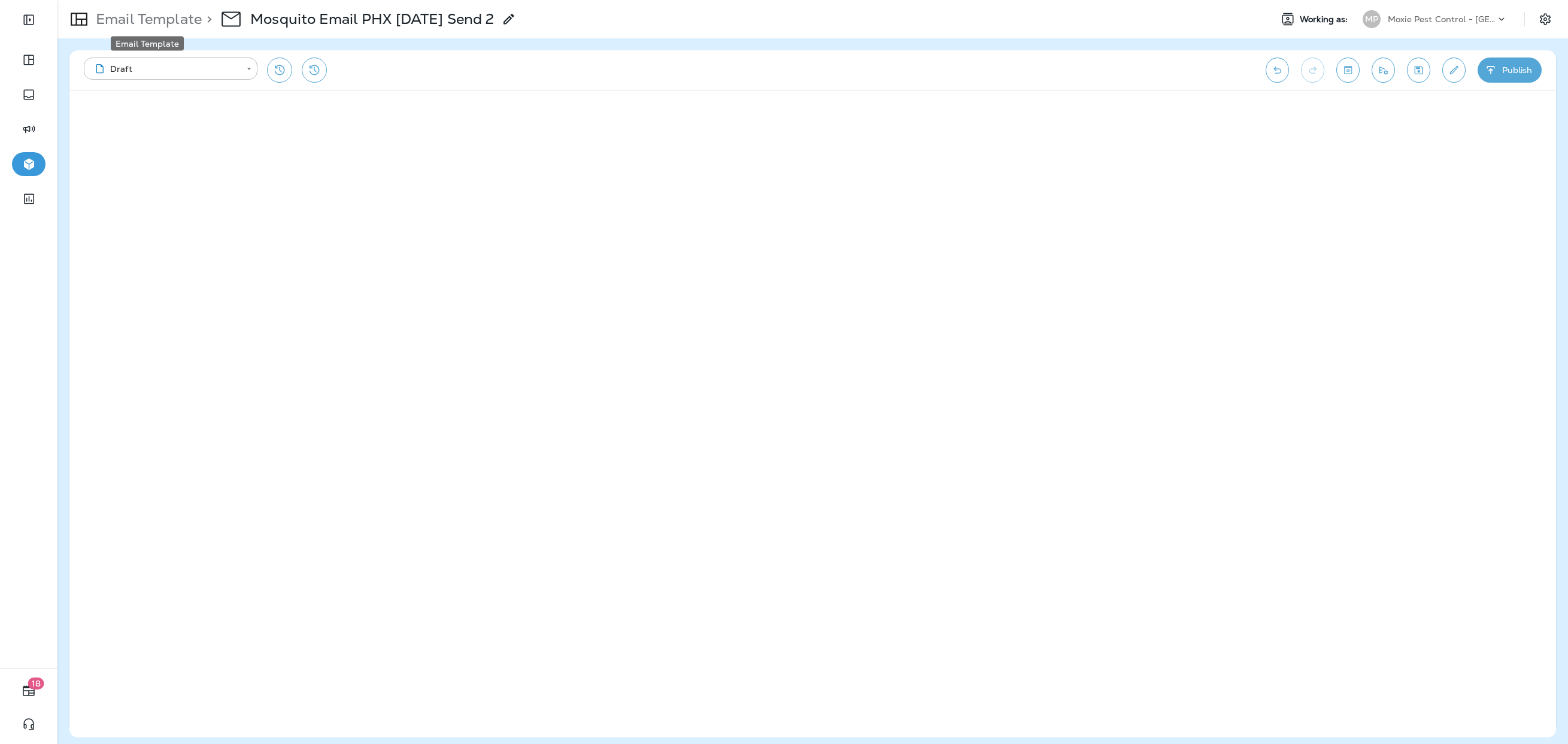
click at [160, 22] on p "Email Template" at bounding box center [147, 19] width 111 height 18
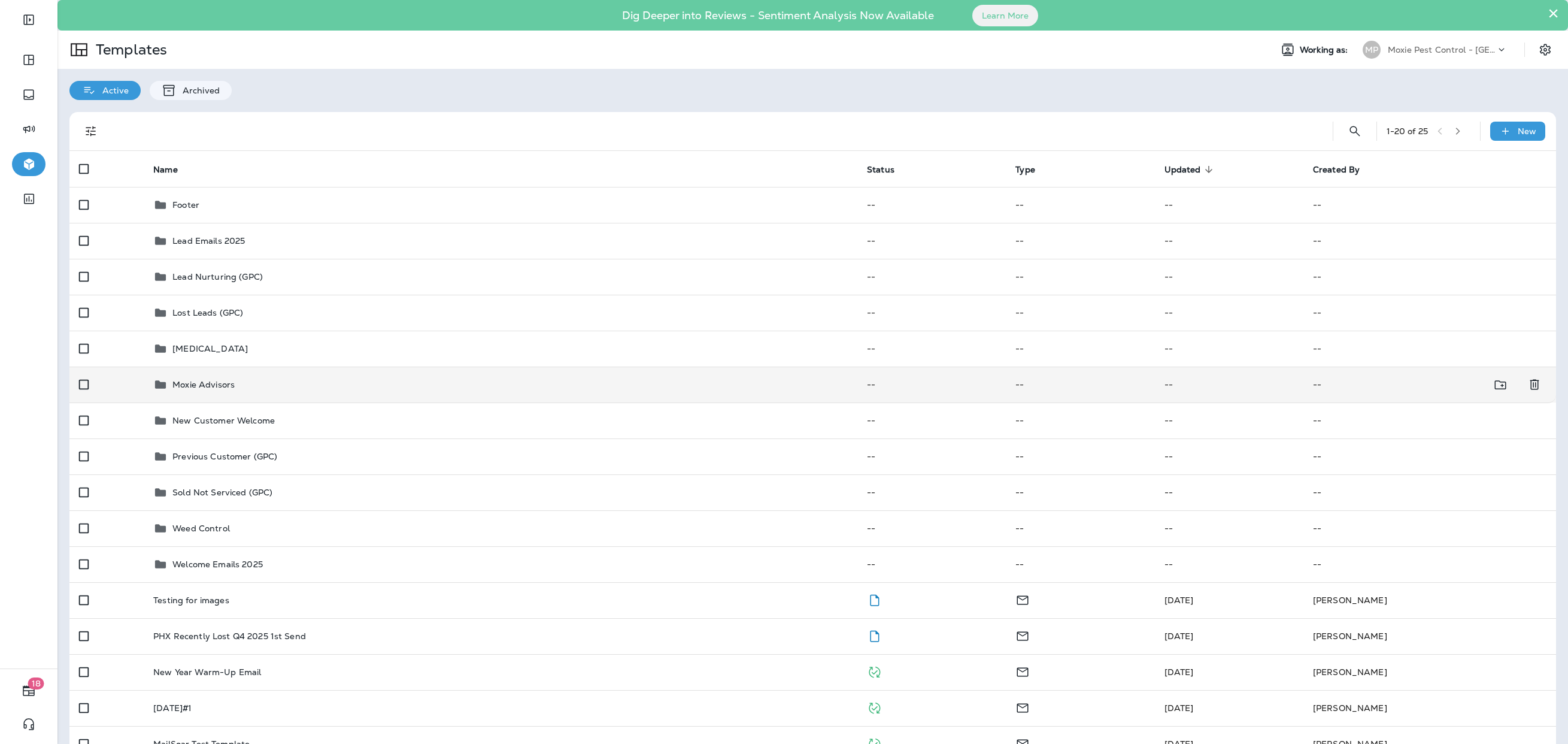
click at [192, 380] on p "Moxie Advisors" at bounding box center [203, 384] width 62 height 10
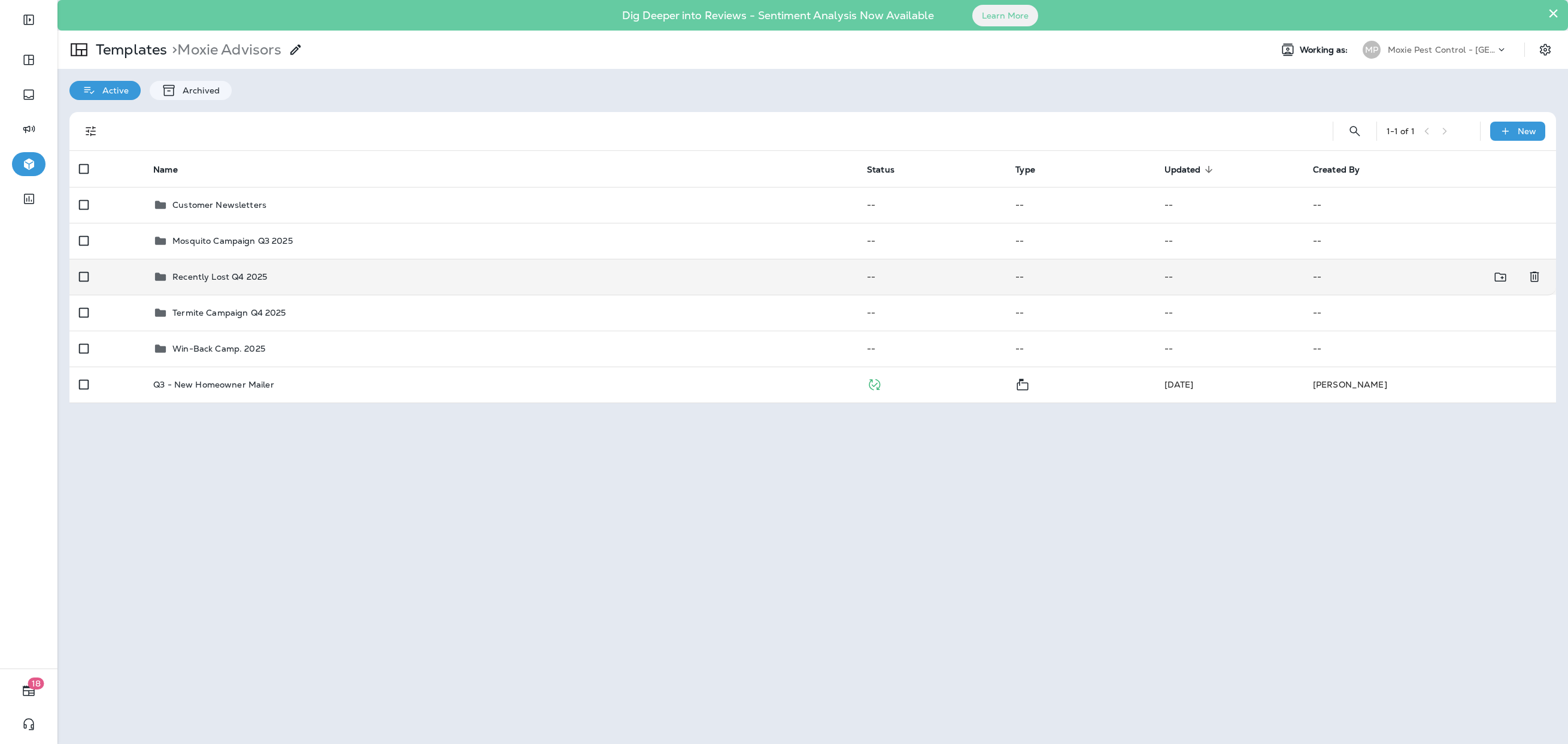
click at [217, 272] on p "Recently Lost Q4 2025" at bounding box center [219, 277] width 95 height 10
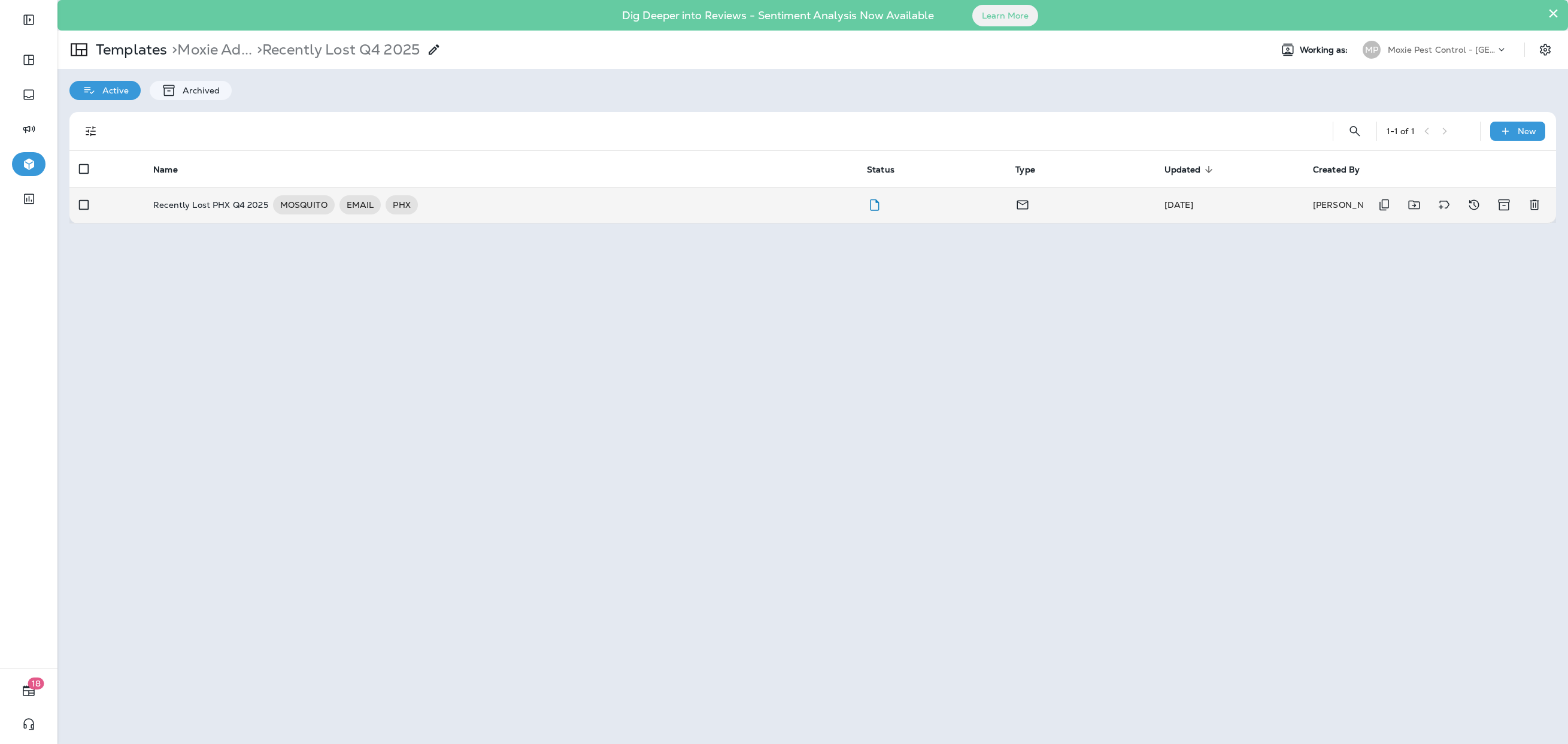
click at [210, 201] on p "Recently Lost PHX Q4 2025" at bounding box center [210, 204] width 115 height 19
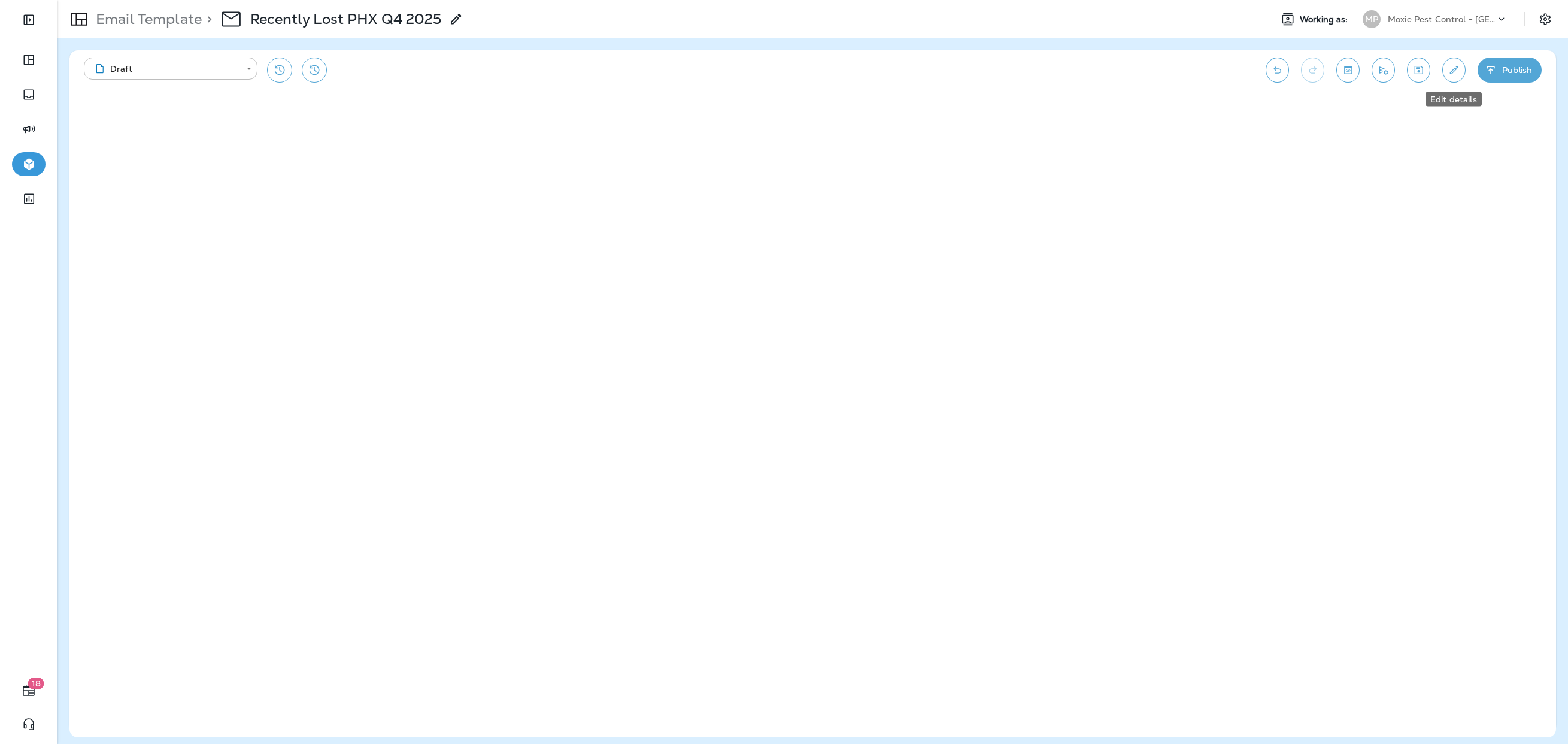
click at [1045, 73] on icon "Edit details" at bounding box center [1453, 69] width 13 height 12
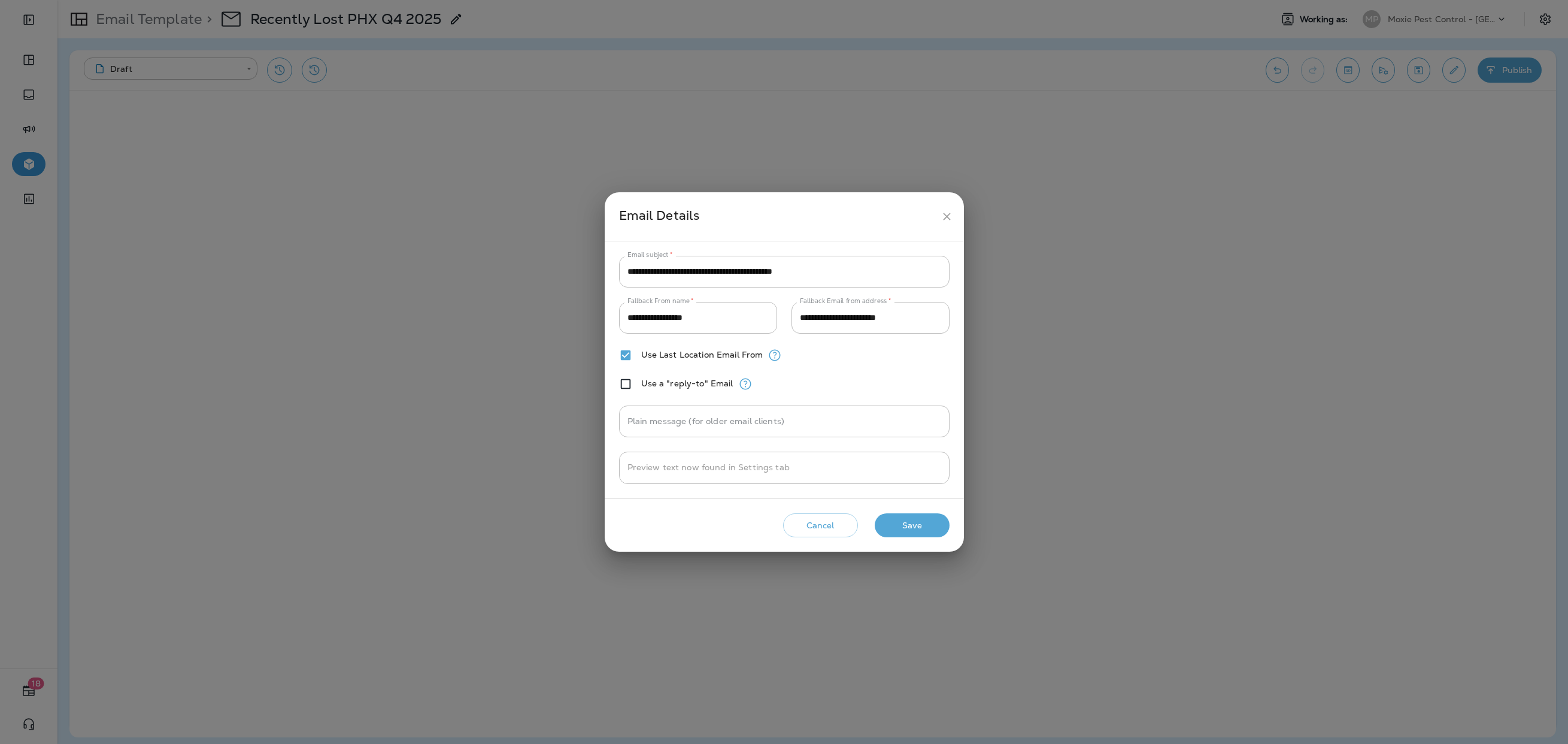
click at [946, 214] on icon "close" at bounding box center [946, 217] width 13 height 13
